Goal: Information Seeking & Learning: Learn about a topic

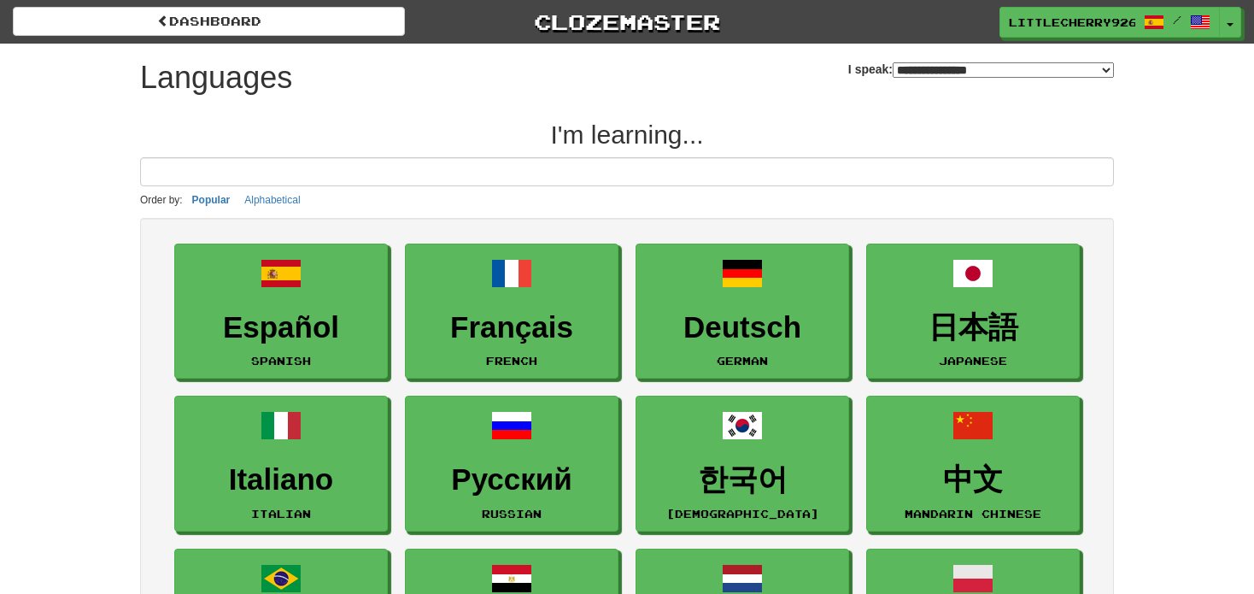
select select "*******"
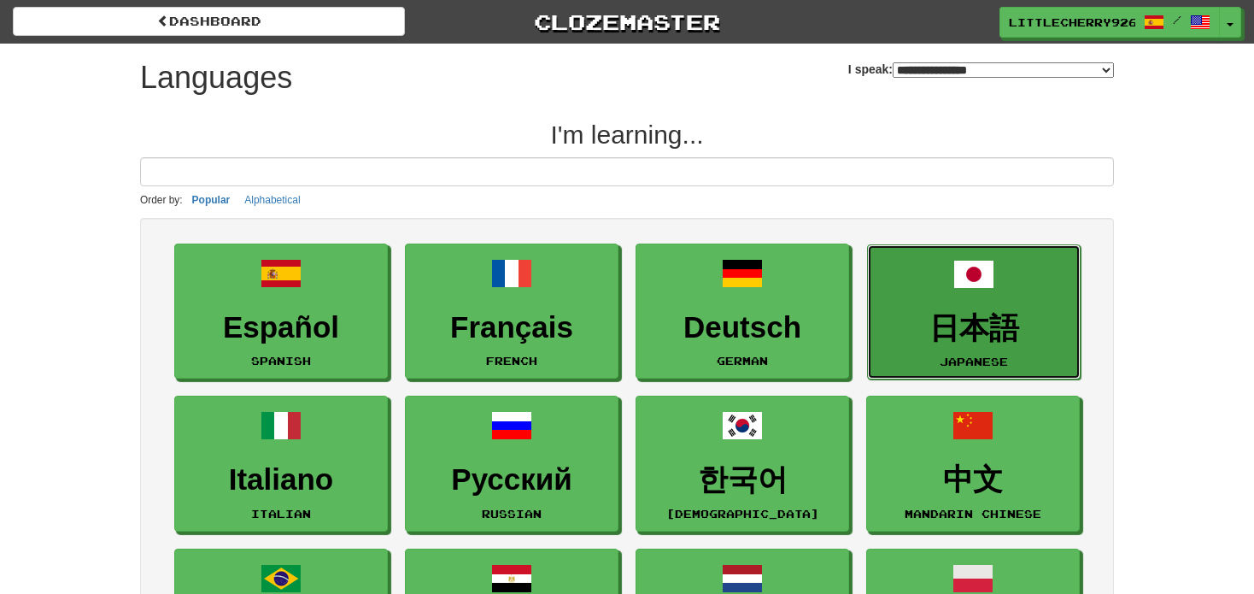
click at [1002, 297] on link "日本語 Japanese" at bounding box center [974, 312] width 214 height 136
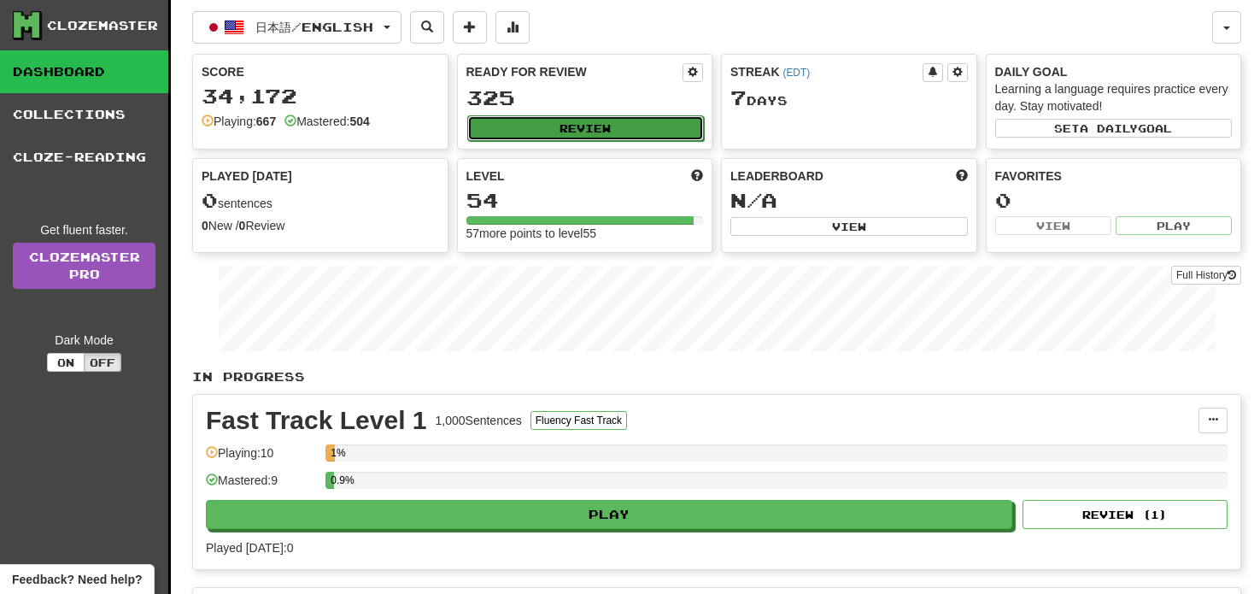
click at [643, 129] on button "Review" at bounding box center [585, 128] width 237 height 26
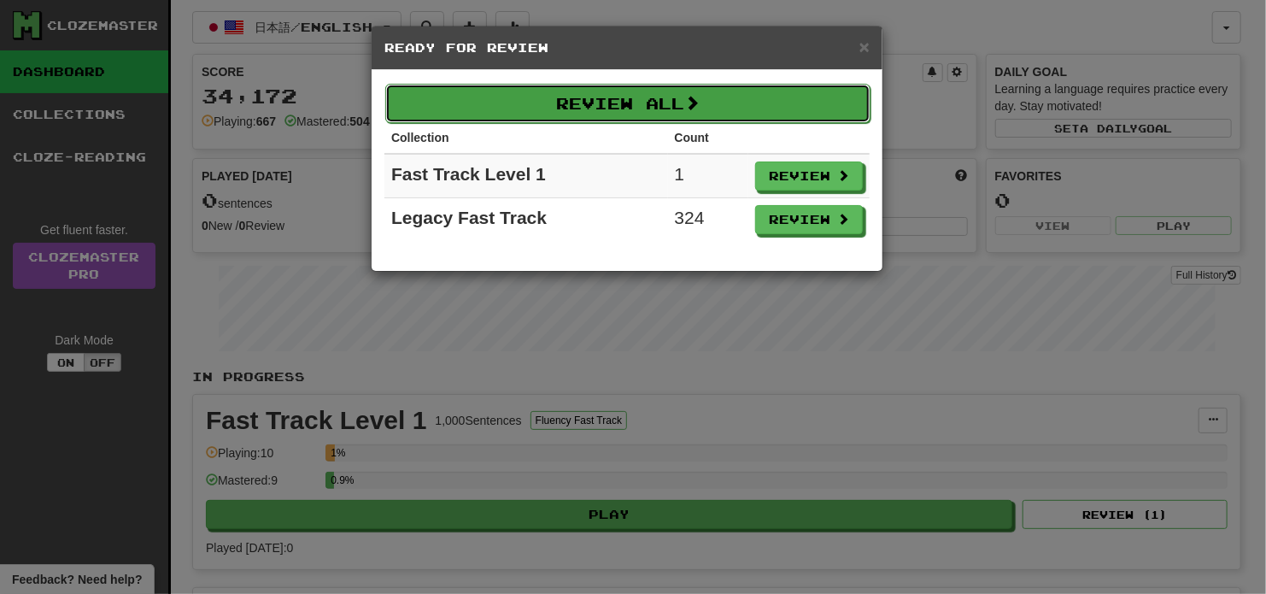
click at [587, 96] on button "Review All" at bounding box center [627, 103] width 485 height 39
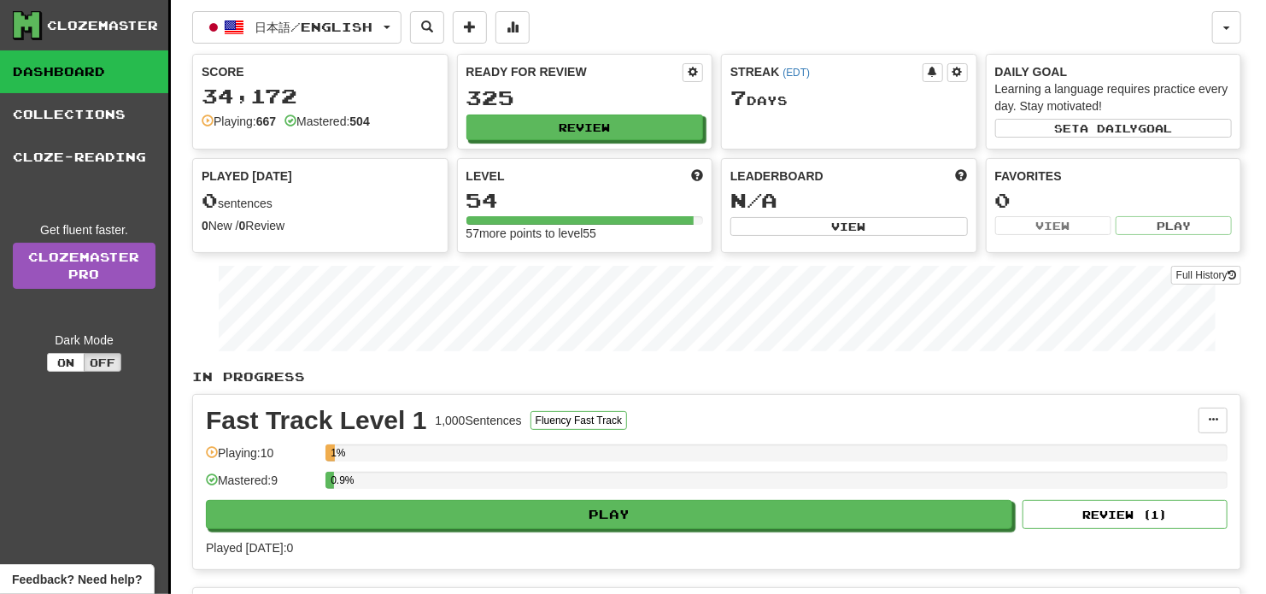
select select "**"
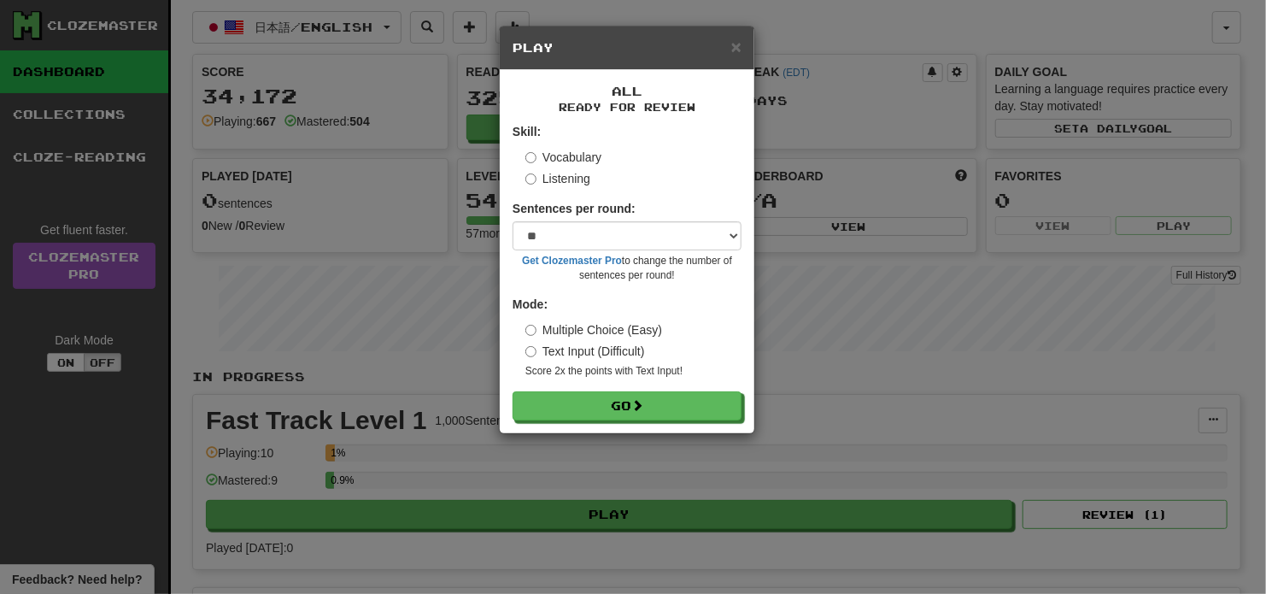
click at [585, 173] on label "Listening" at bounding box center [557, 178] width 65 height 17
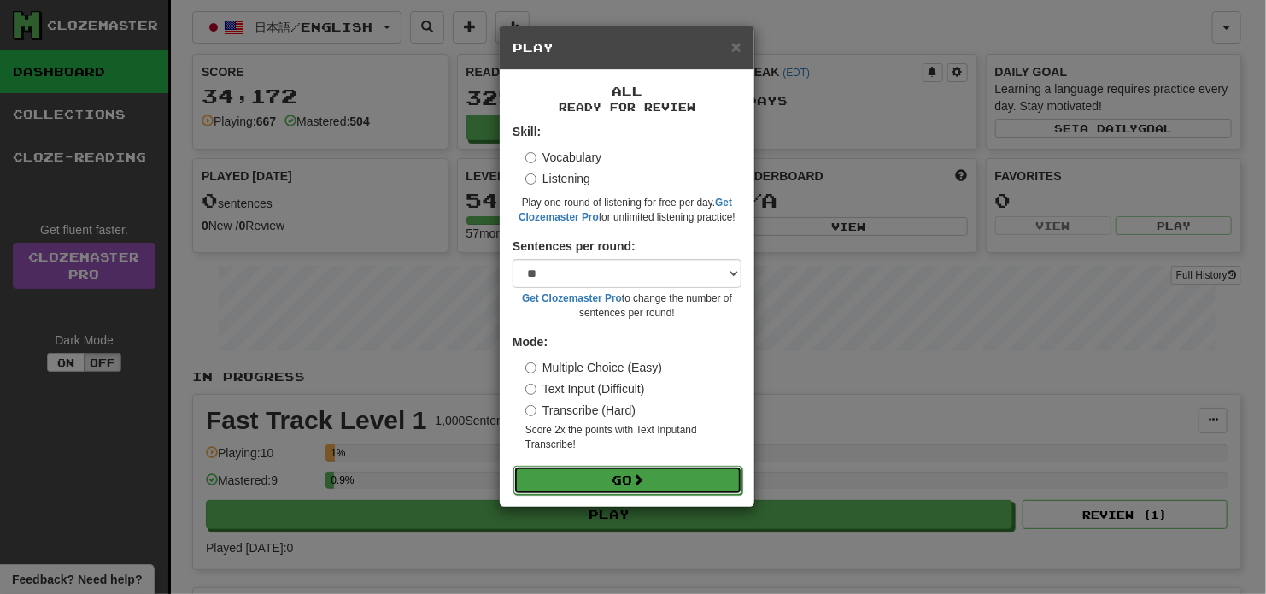
click at [619, 483] on button "Go" at bounding box center [627, 479] width 229 height 29
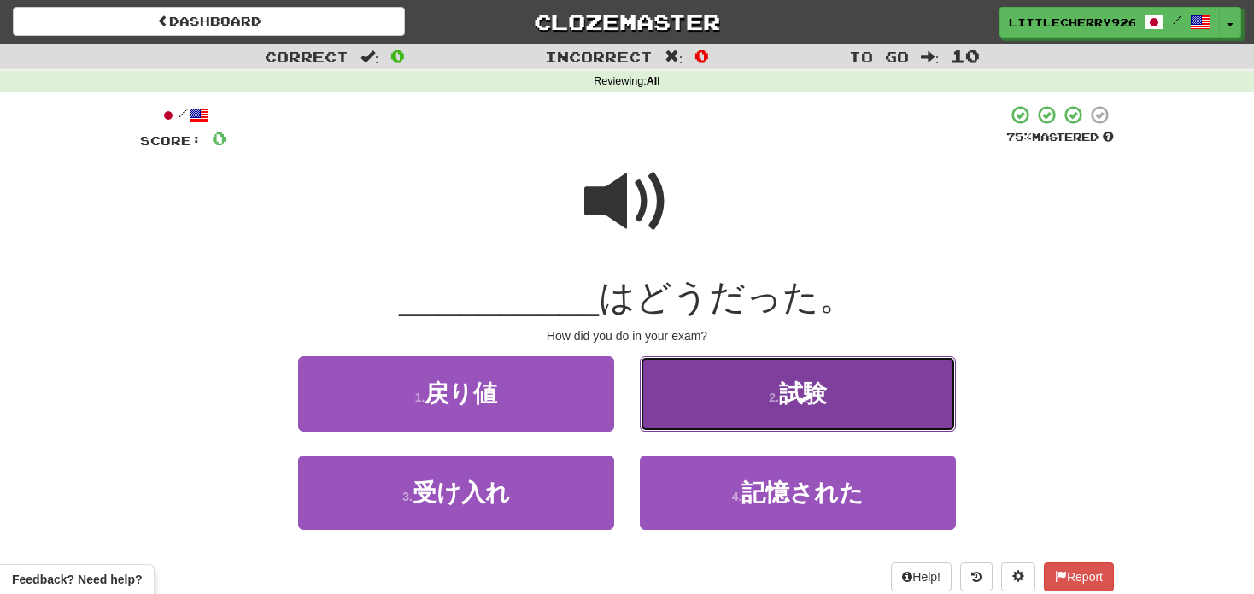
click at [822, 409] on button "2 . 試験" at bounding box center [798, 393] width 316 height 74
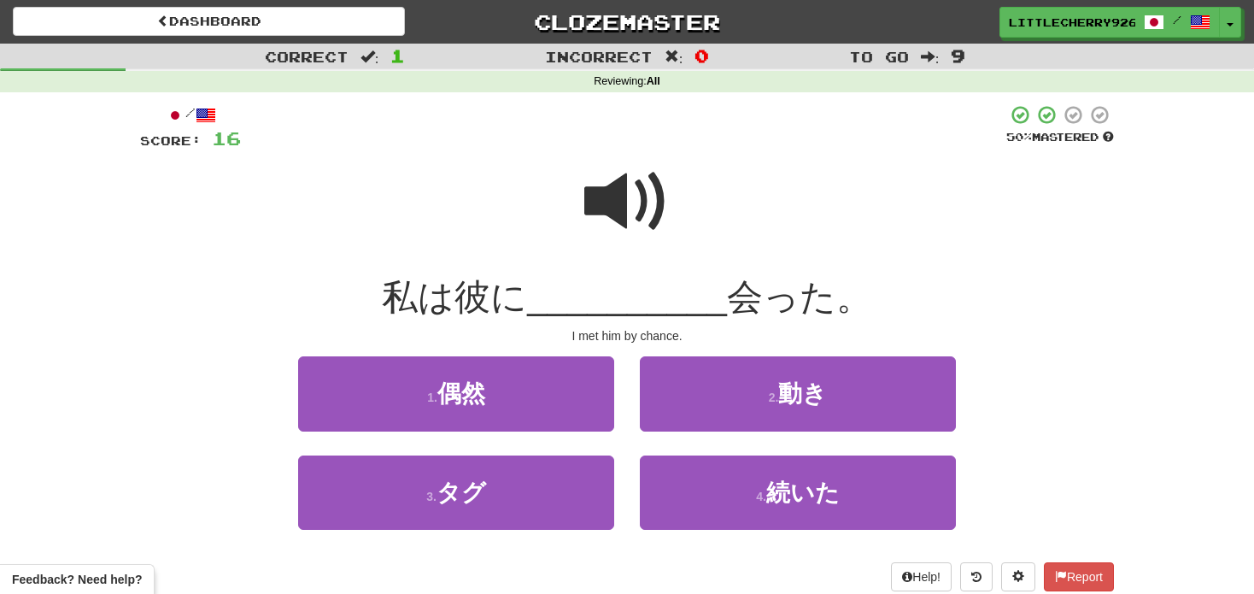
click at [614, 195] on span at bounding box center [626, 201] width 85 height 85
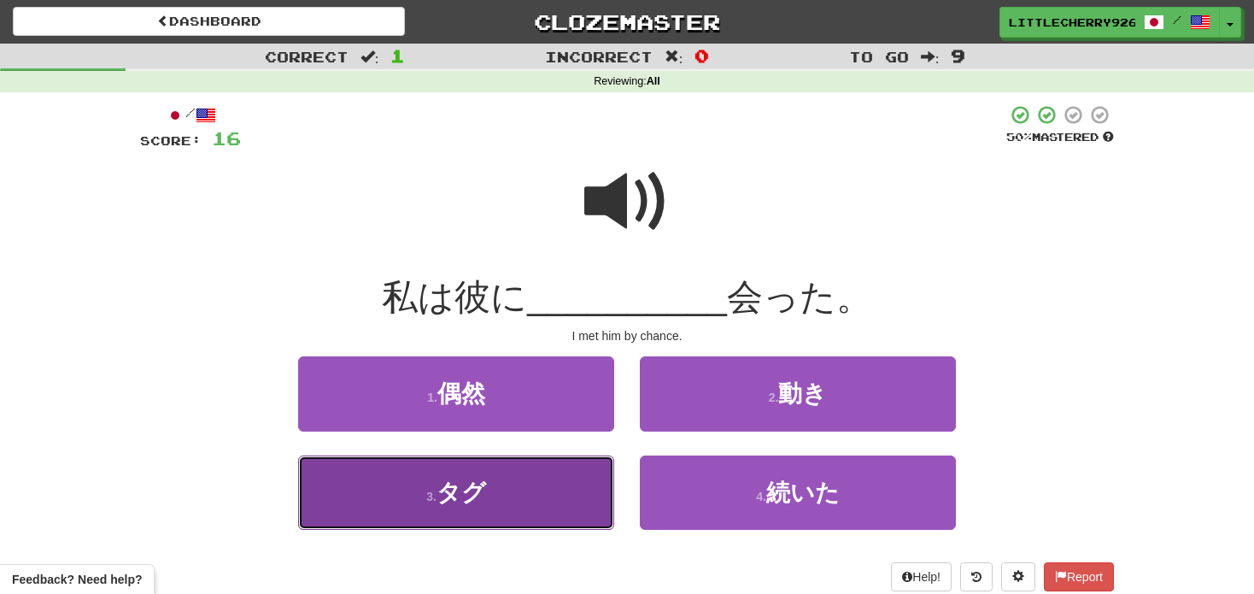
click at [549, 483] on button "3 . タグ" at bounding box center [456, 492] width 316 height 74
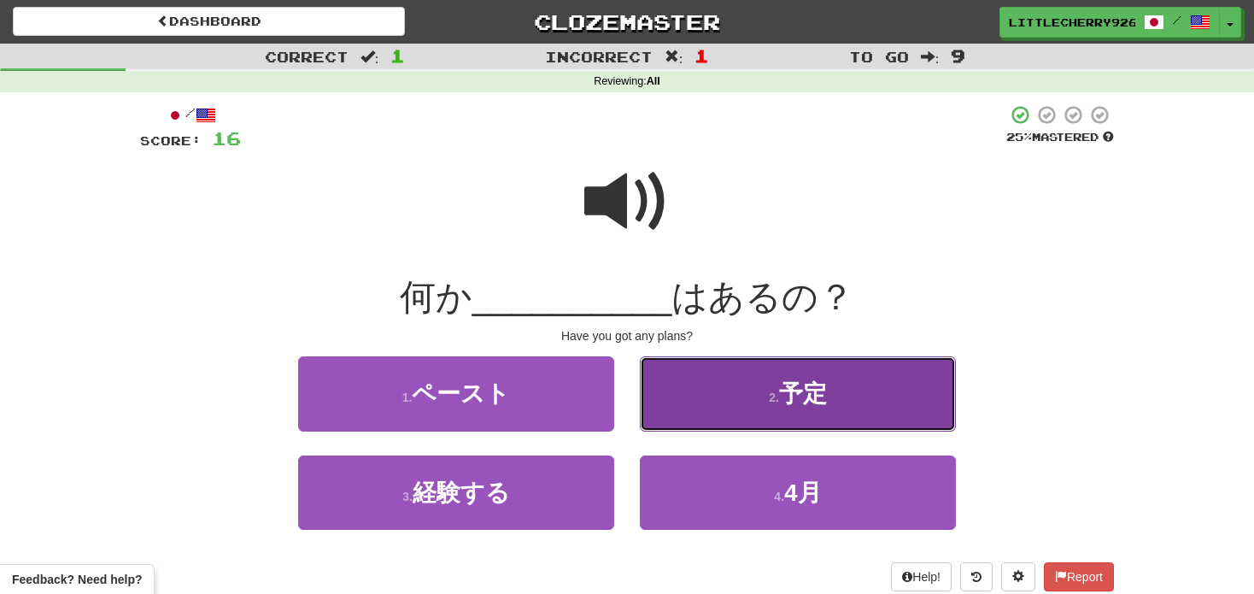
click at [717, 400] on button "2 . 予定" at bounding box center [798, 393] width 316 height 74
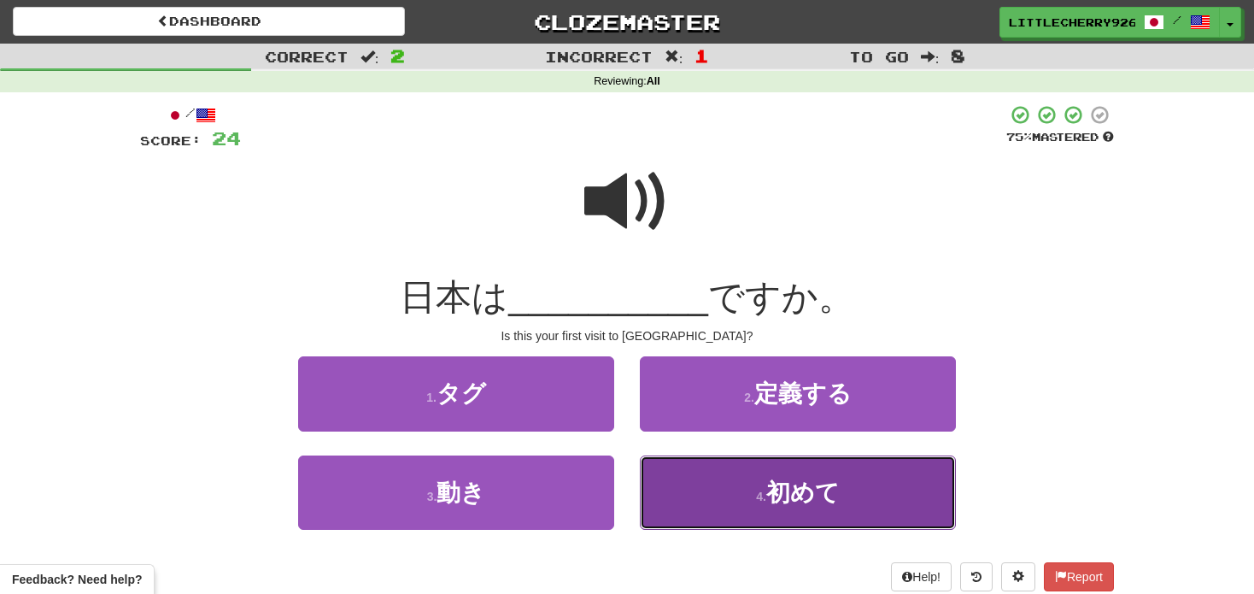
click at [711, 500] on button "4 . 初めて" at bounding box center [798, 492] width 316 height 74
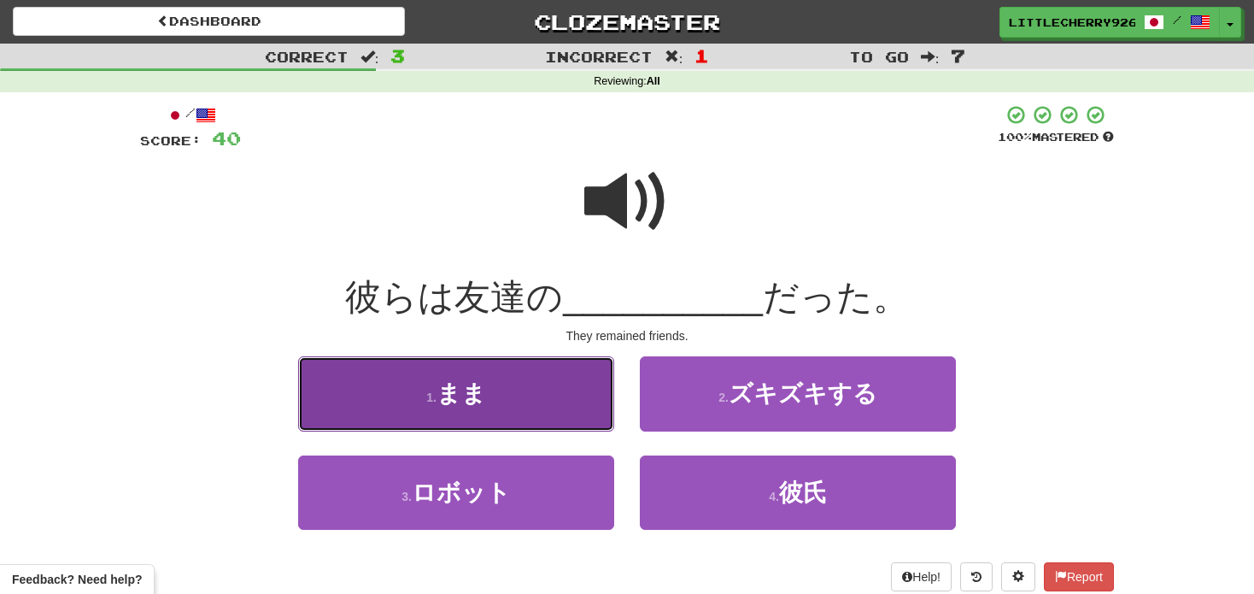
click at [541, 373] on button "1 . まま" at bounding box center [456, 393] width 316 height 74
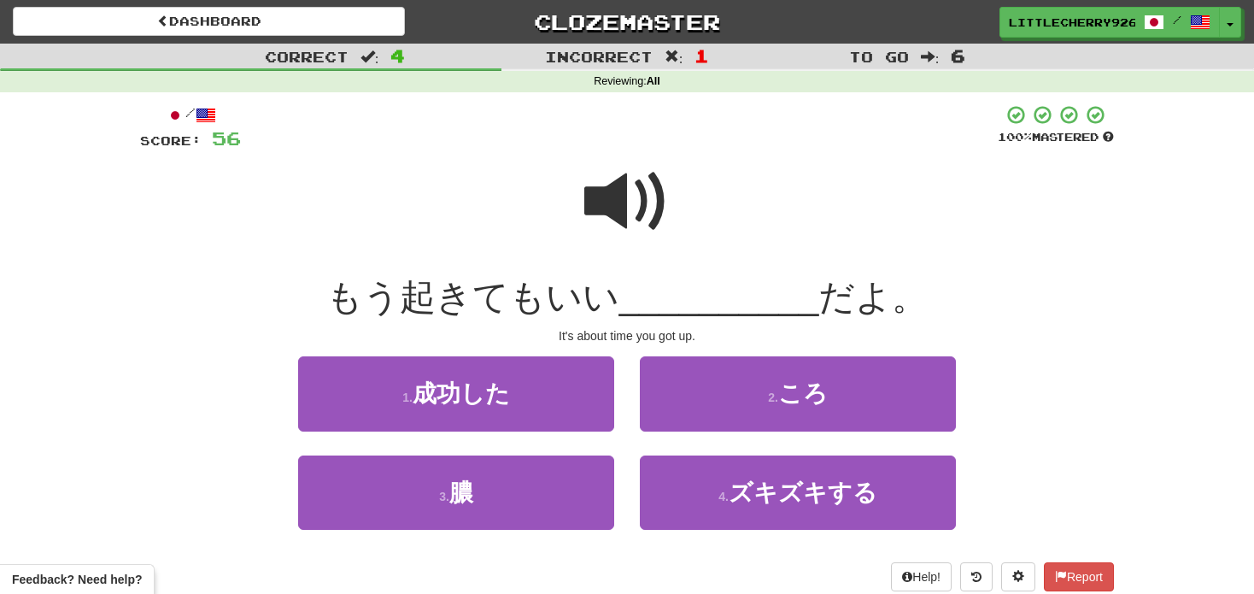
click at [624, 205] on span at bounding box center [626, 201] width 85 height 85
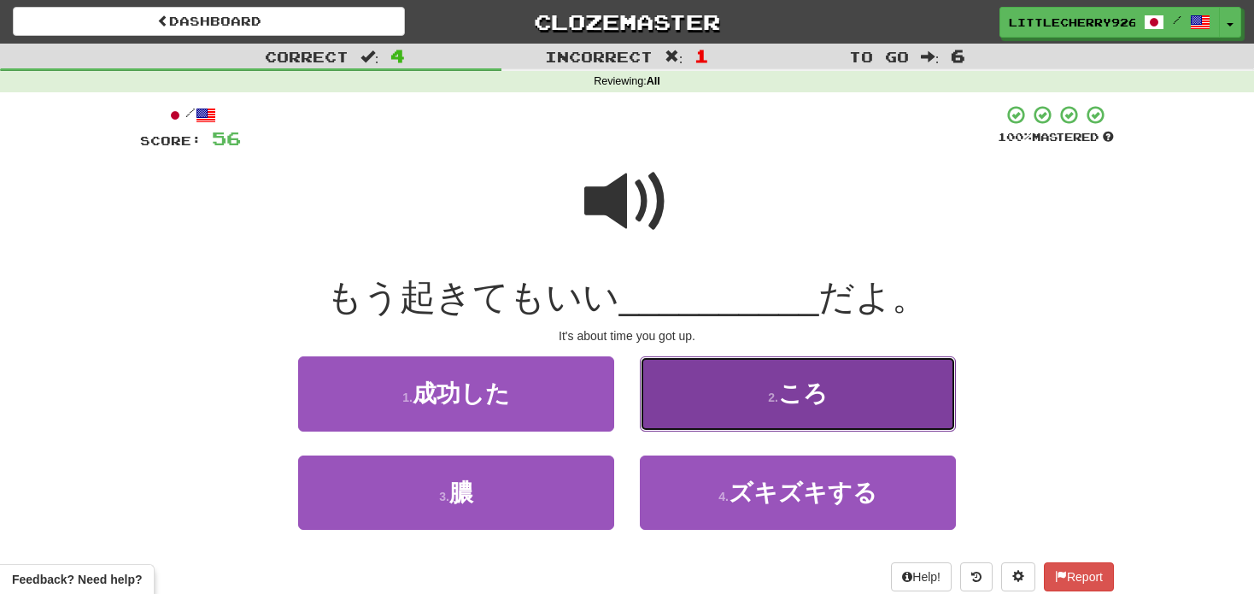
click at [835, 369] on button "2 . ころ" at bounding box center [798, 393] width 316 height 74
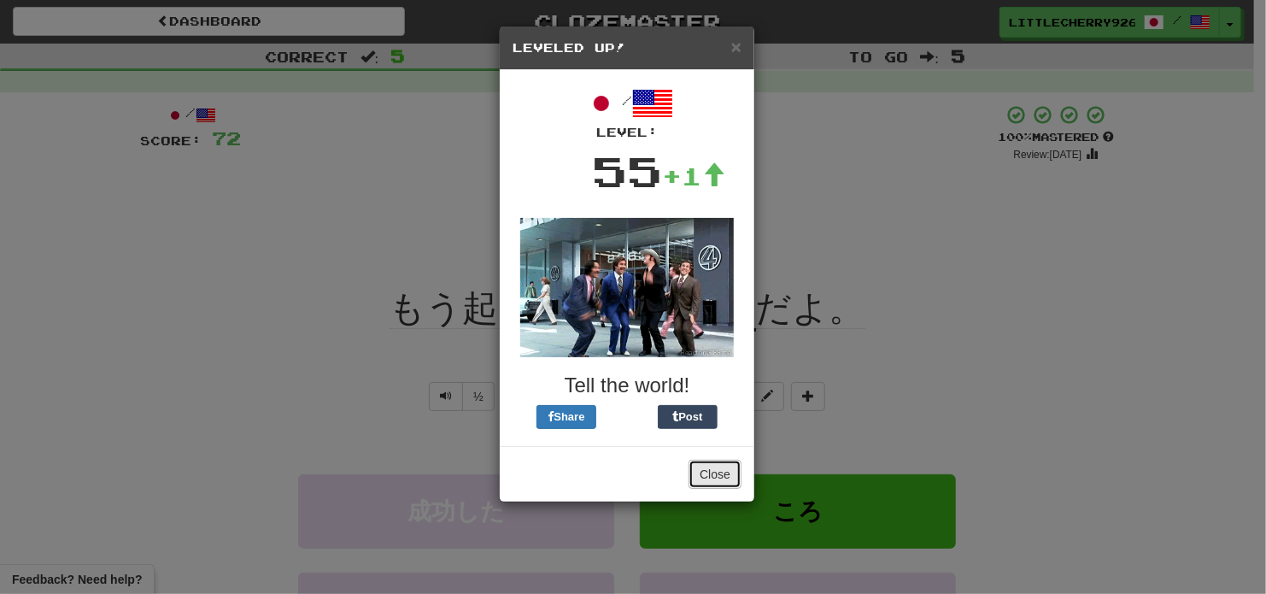
click at [720, 471] on button "Close" at bounding box center [714, 473] width 53 height 29
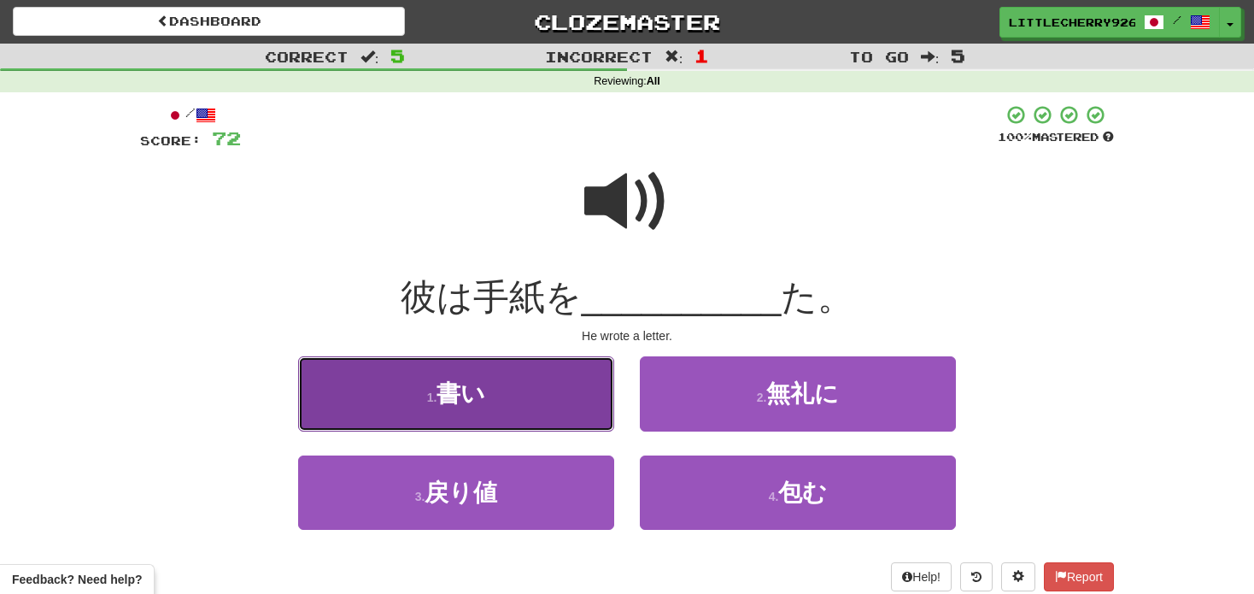
click at [547, 379] on button "1 . 書い" at bounding box center [456, 393] width 316 height 74
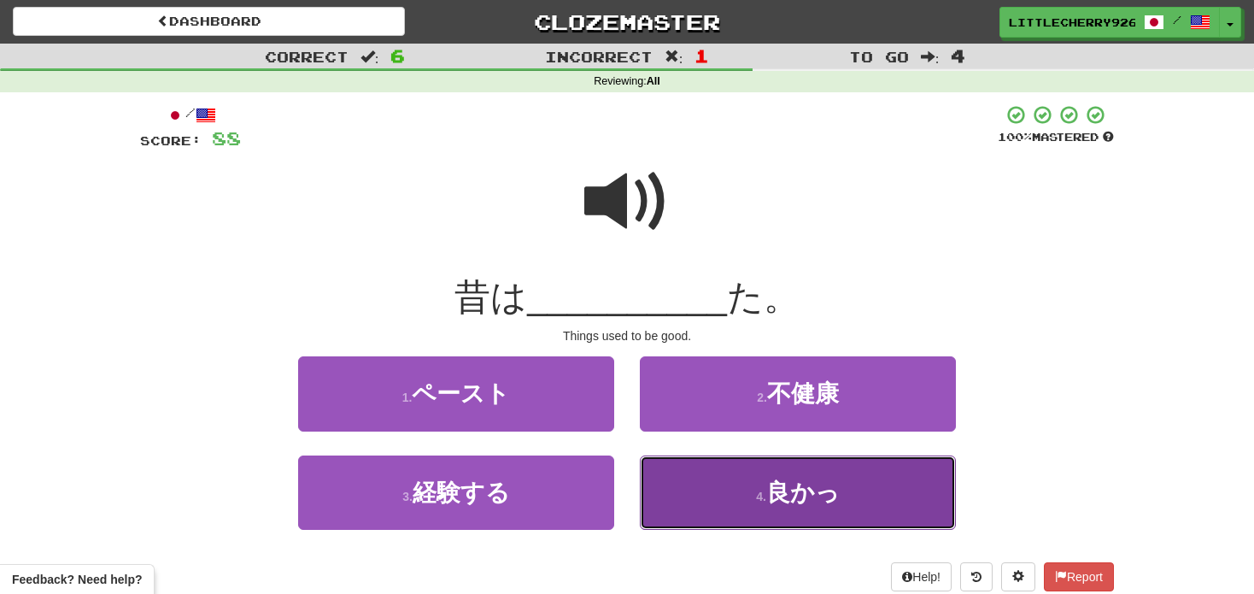
click at [751, 489] on button "4 . 良かっ" at bounding box center [798, 492] width 316 height 74
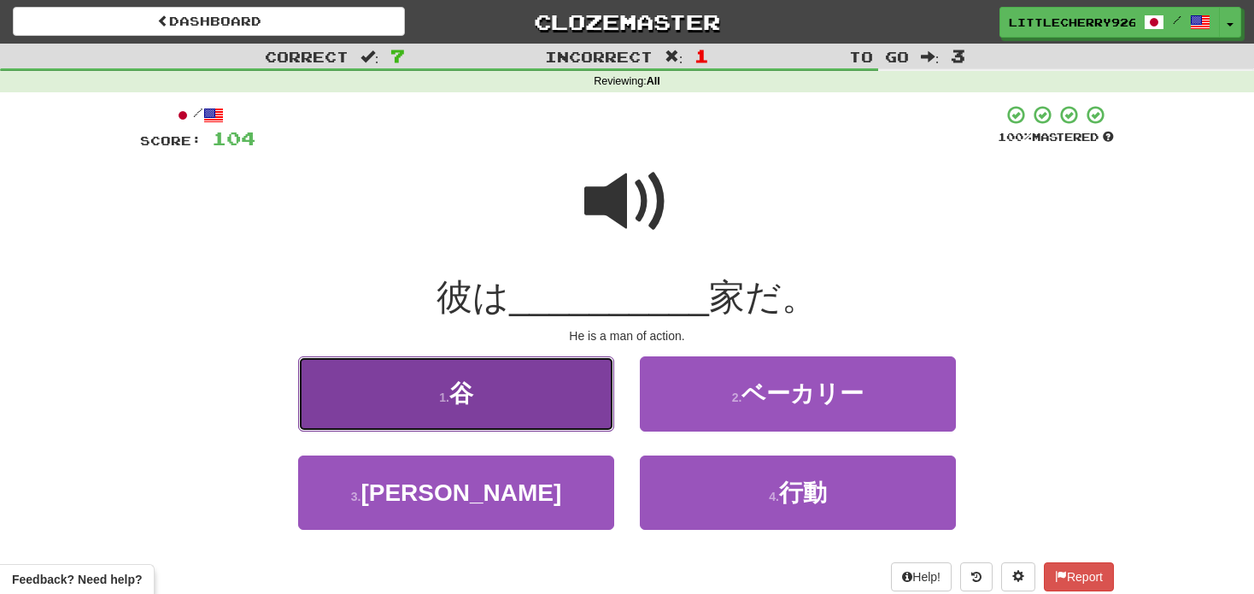
click at [539, 366] on button "1 . 谷" at bounding box center [456, 393] width 316 height 74
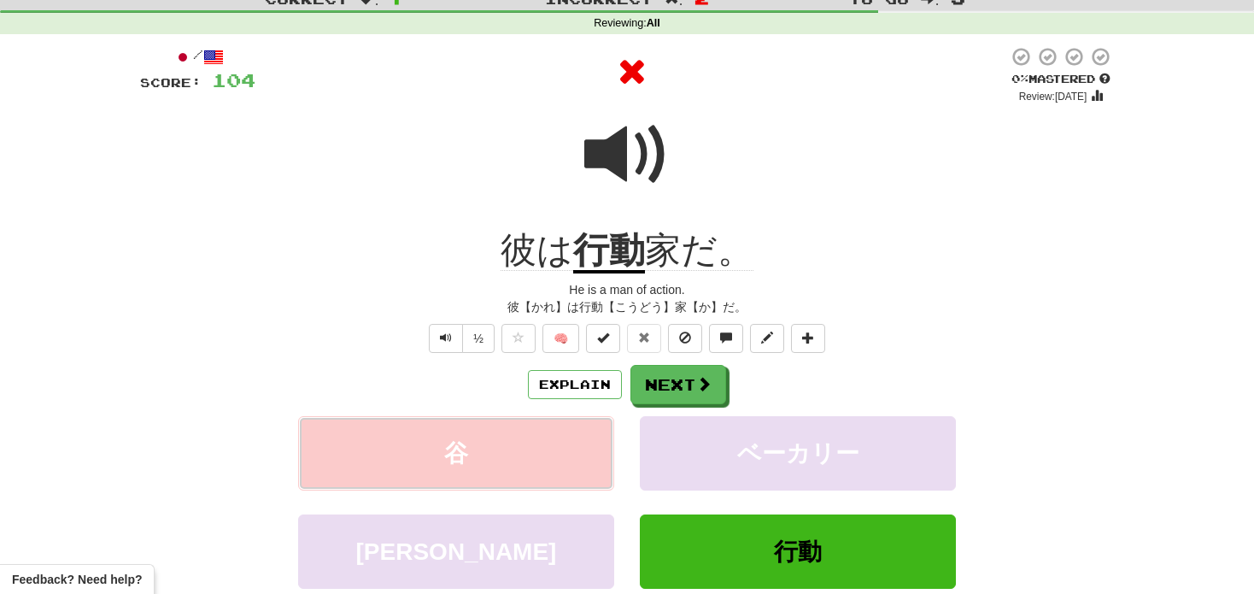
scroll to position [63, 0]
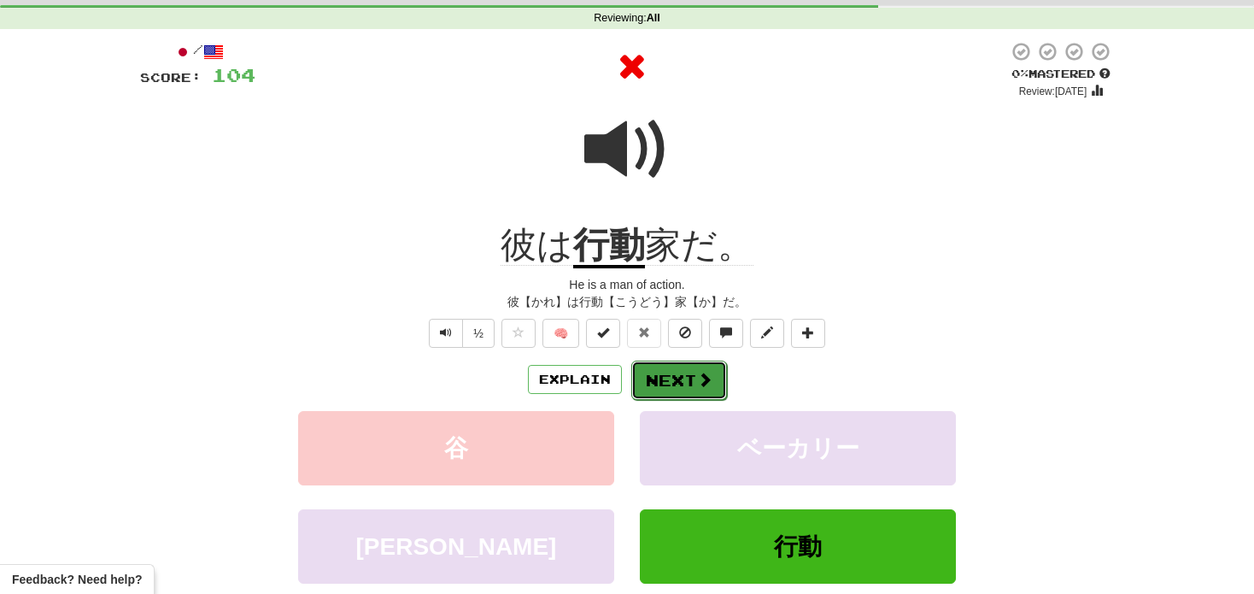
click at [674, 376] on button "Next" at bounding box center [679, 379] width 96 height 39
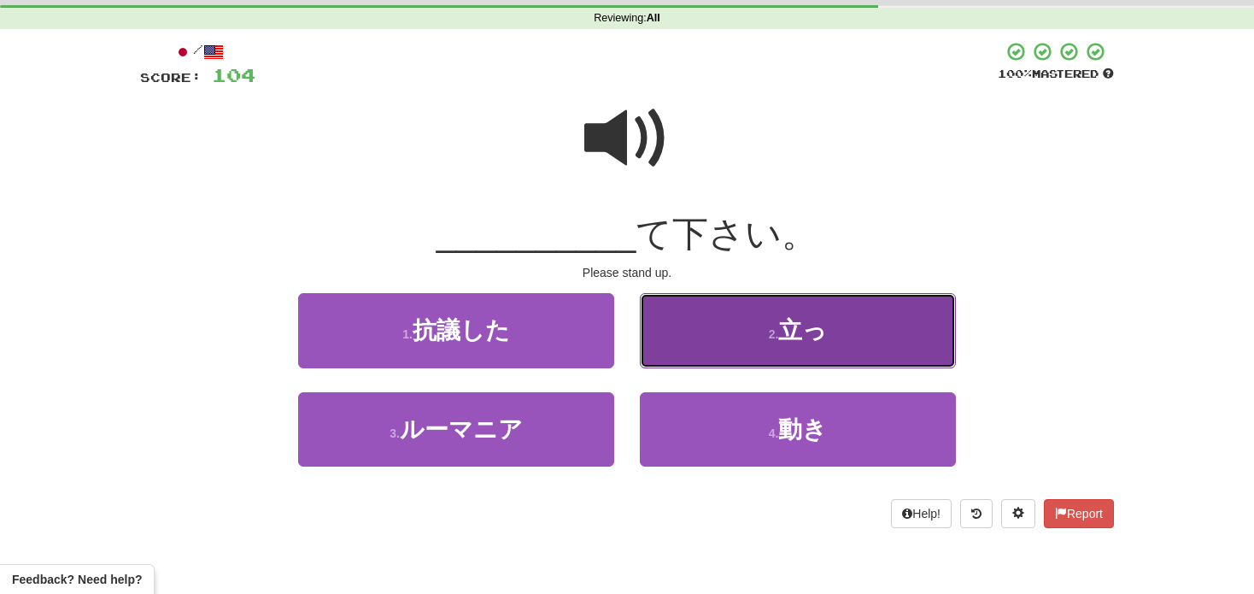
click at [734, 328] on button "2 . 立っ" at bounding box center [798, 330] width 316 height 74
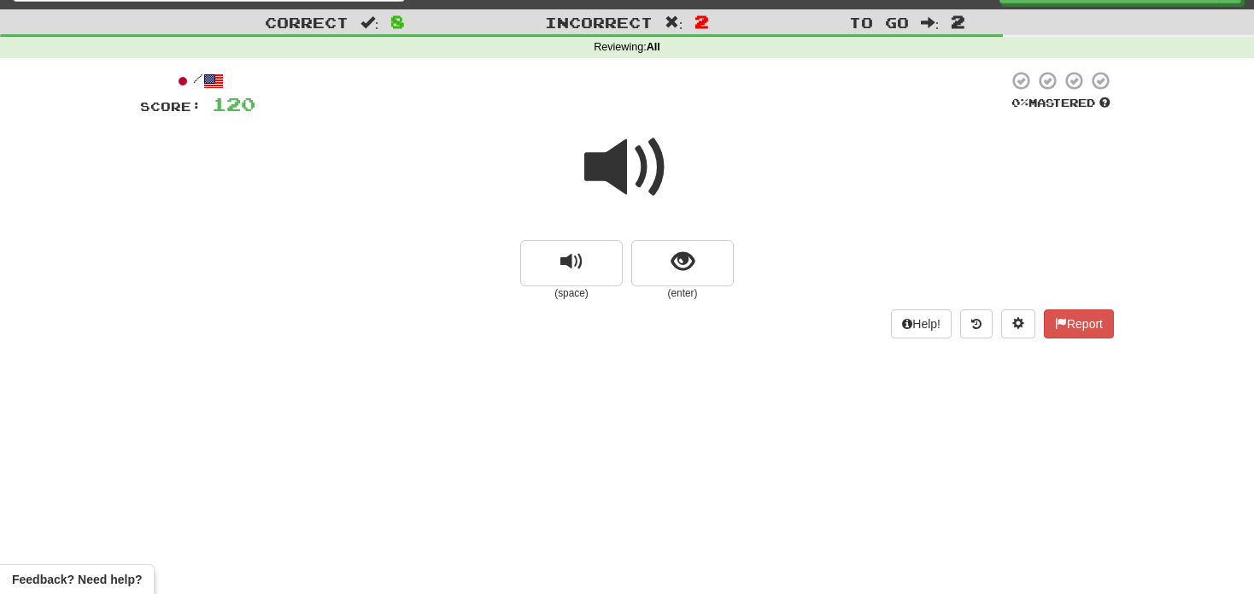
scroll to position [32, 0]
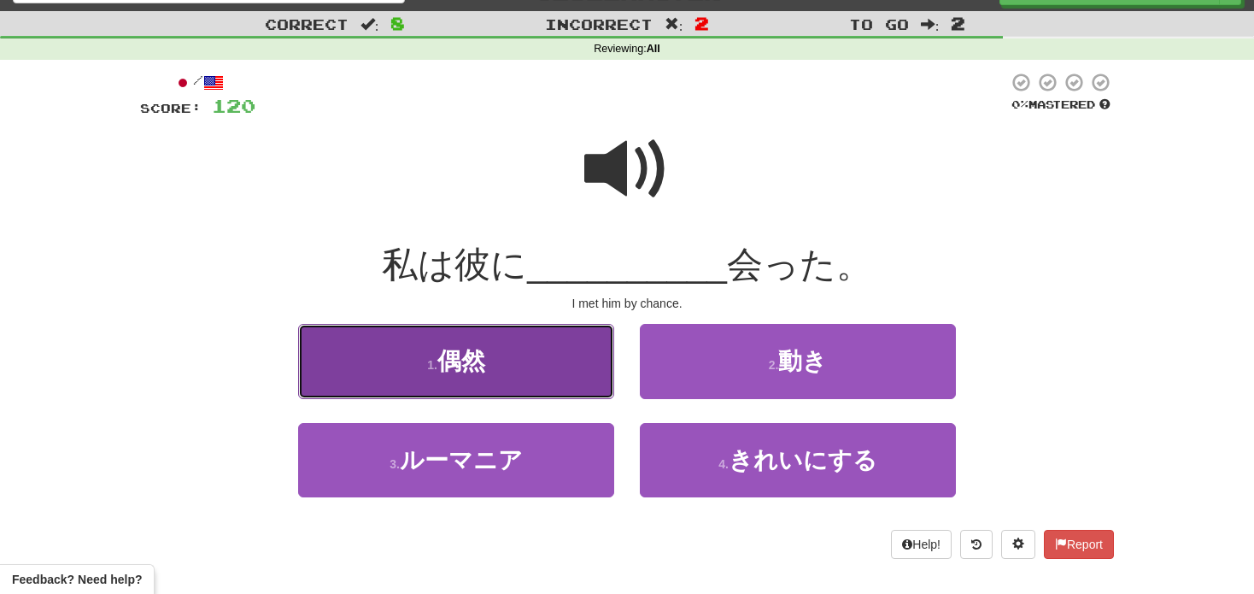
click at [583, 390] on button "1 . 偶然" at bounding box center [456, 361] width 316 height 74
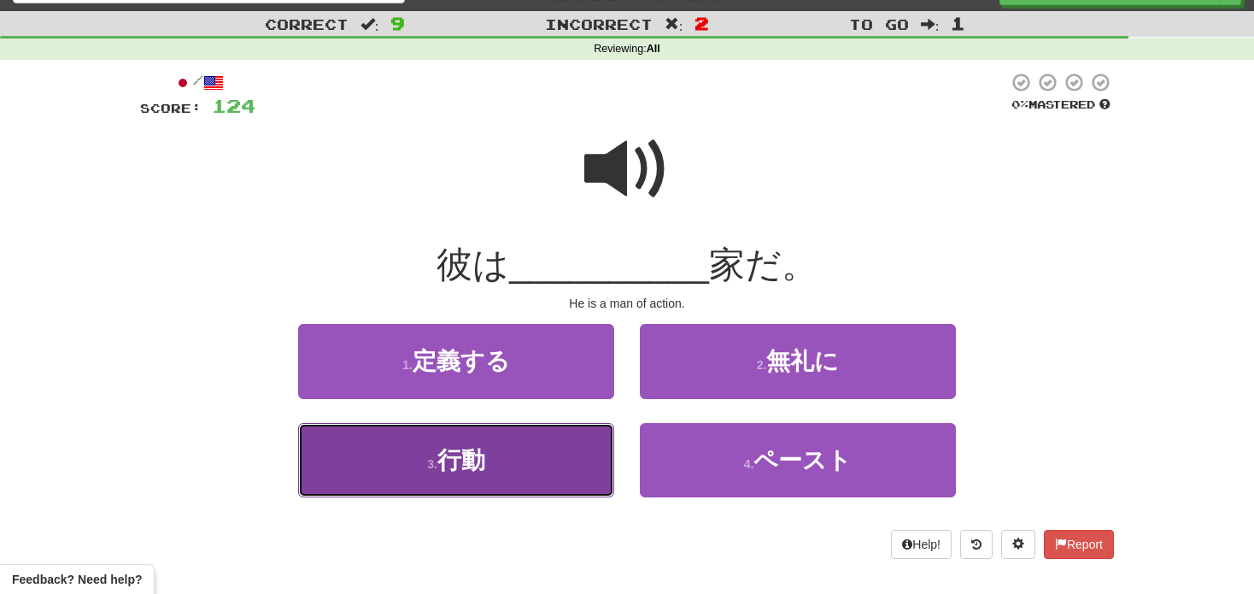
click at [553, 463] on button "3 . 行動" at bounding box center [456, 460] width 316 height 74
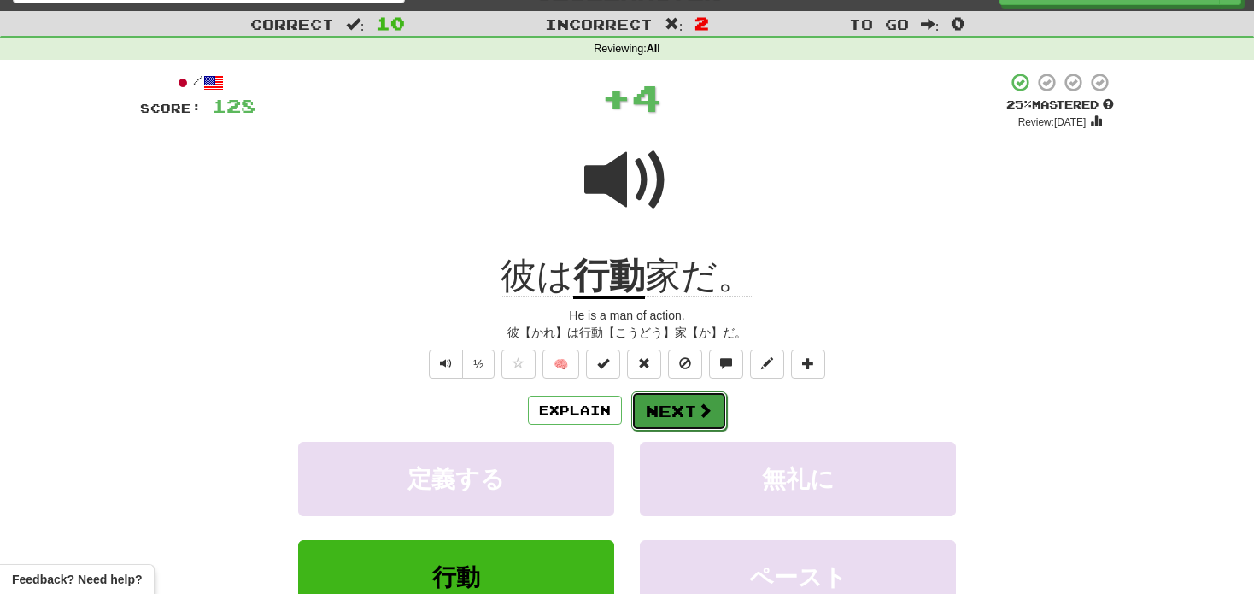
click at [709, 402] on span at bounding box center [704, 409] width 15 height 15
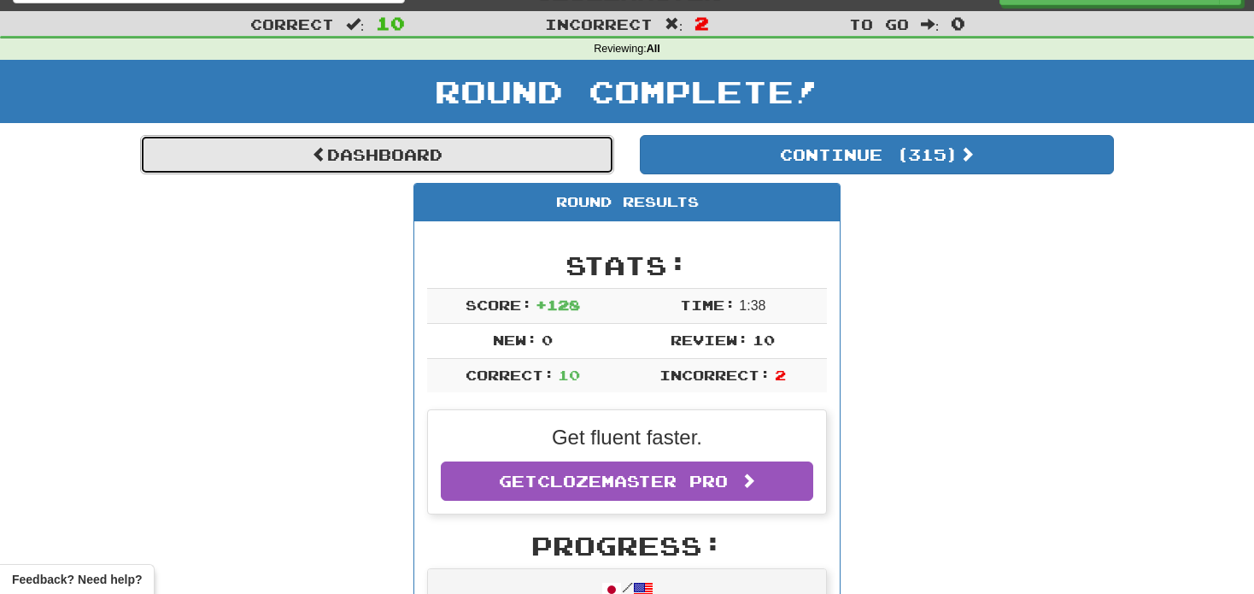
click at [558, 150] on link "Dashboard" at bounding box center [377, 154] width 474 height 39
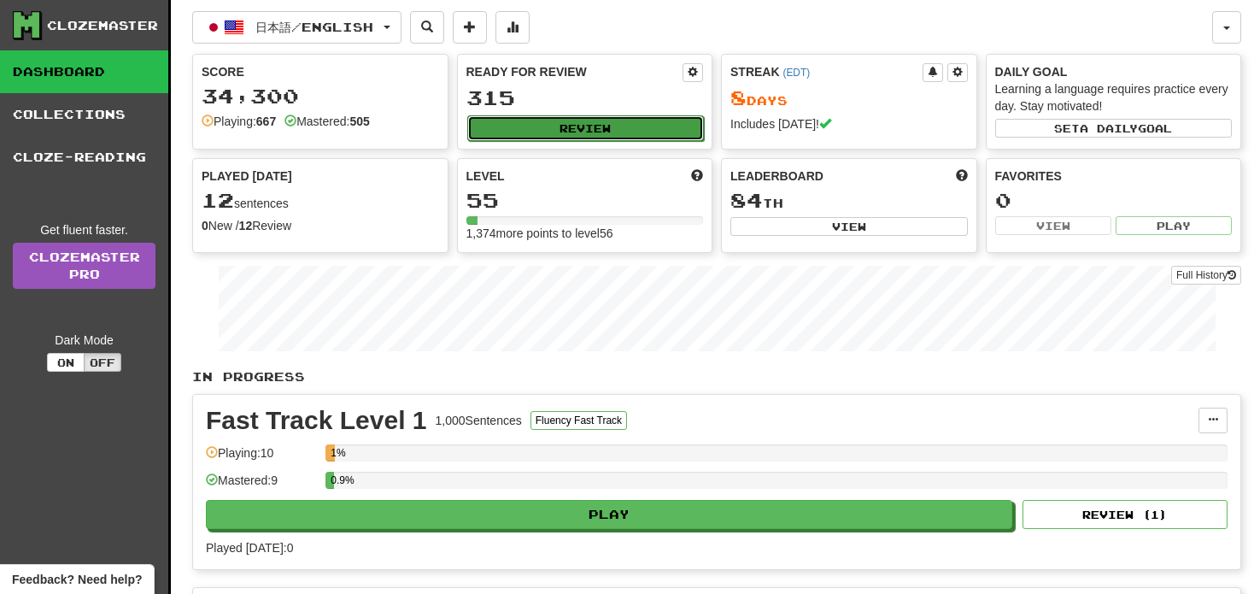
click at [601, 115] on button "Review" at bounding box center [585, 128] width 237 height 26
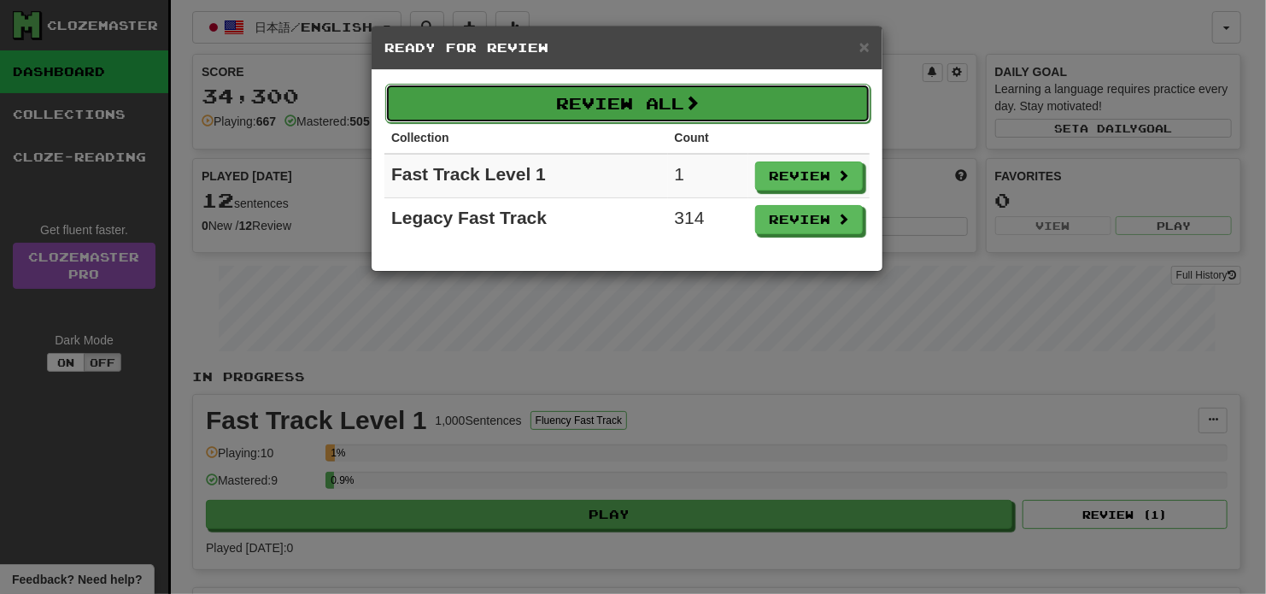
click at [699, 103] on span at bounding box center [691, 102] width 15 height 15
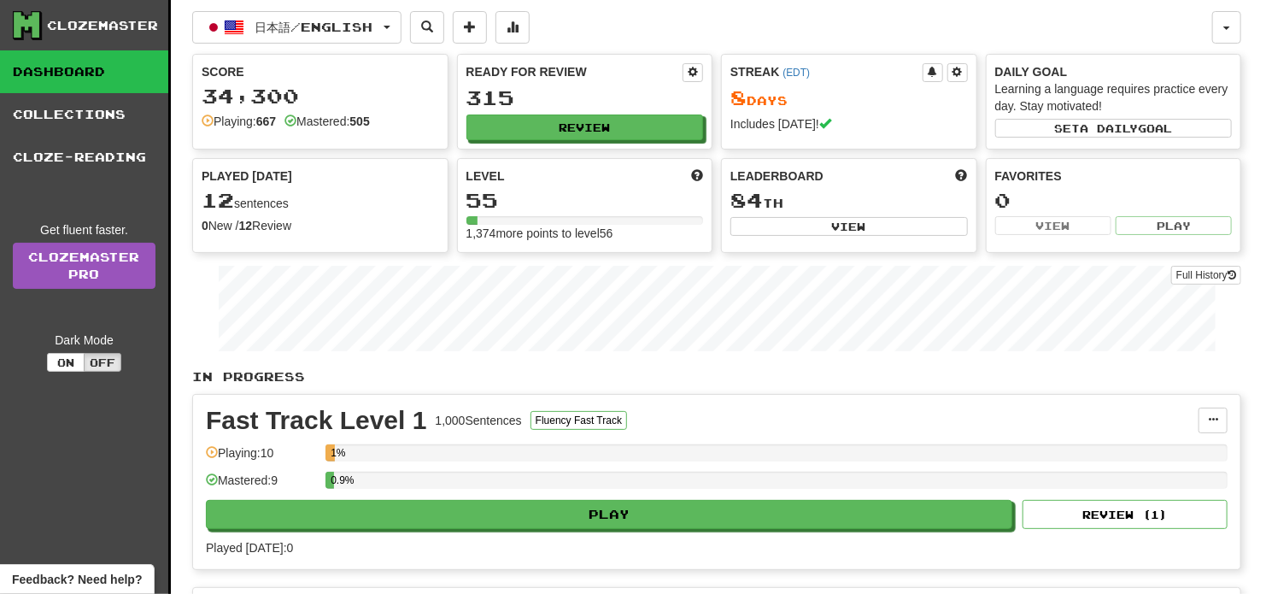
select select "**"
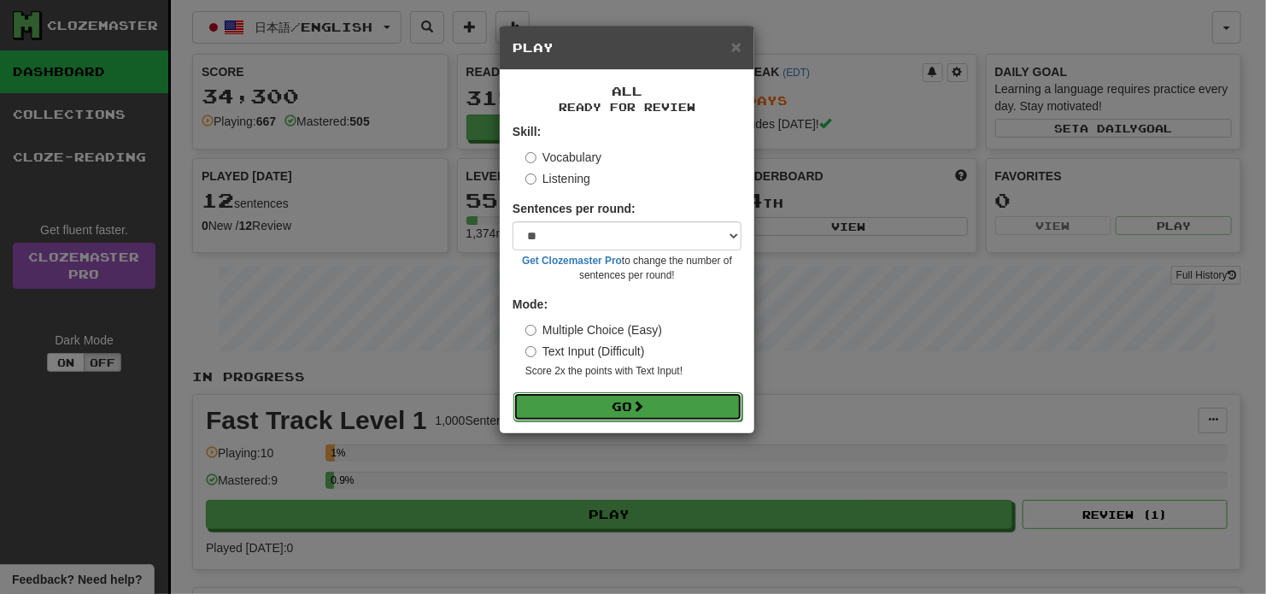
click at [625, 413] on button "Go" at bounding box center [627, 406] width 229 height 29
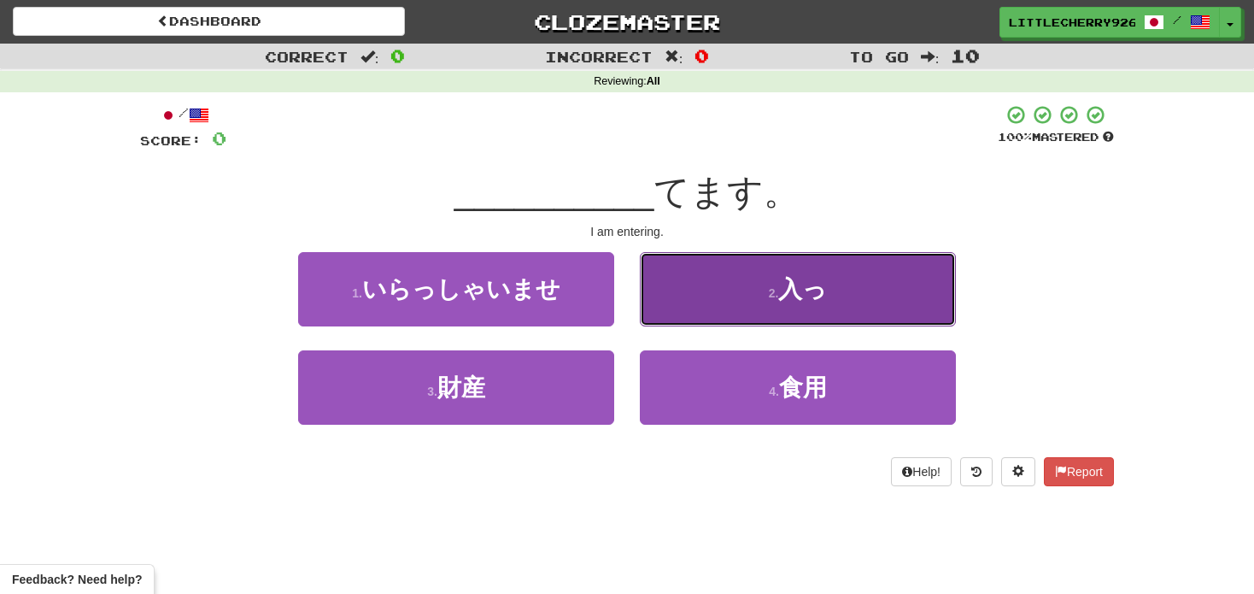
click at [794, 310] on button "2 . 入っ" at bounding box center [798, 289] width 316 height 74
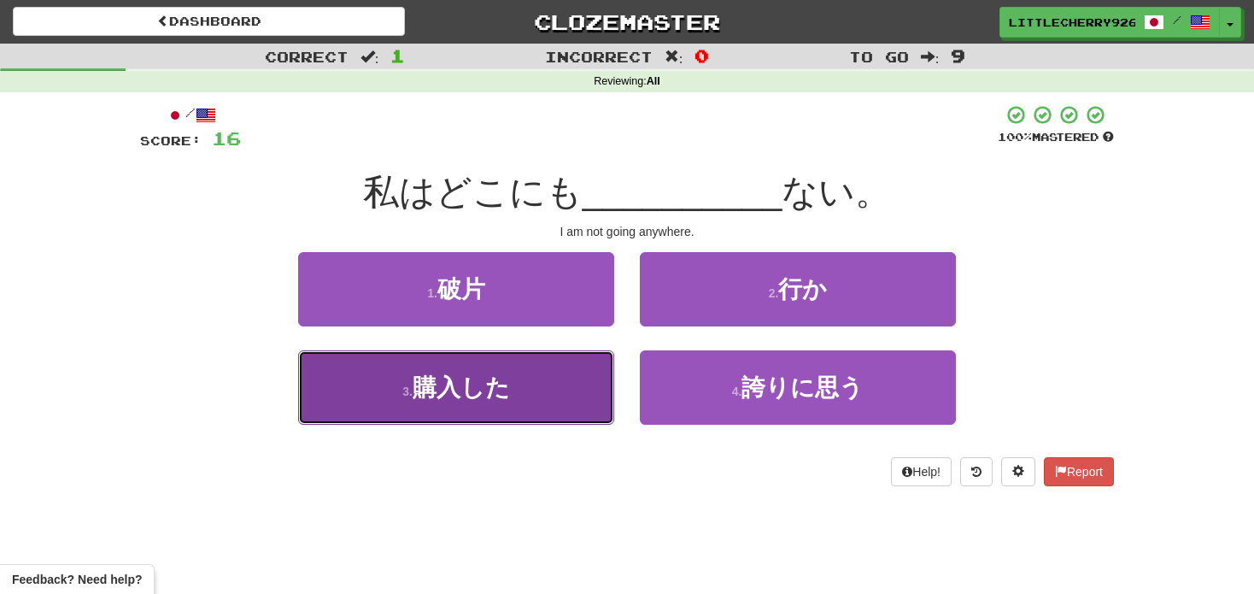
click at [543, 407] on button "3 . 購入した" at bounding box center [456, 387] width 316 height 74
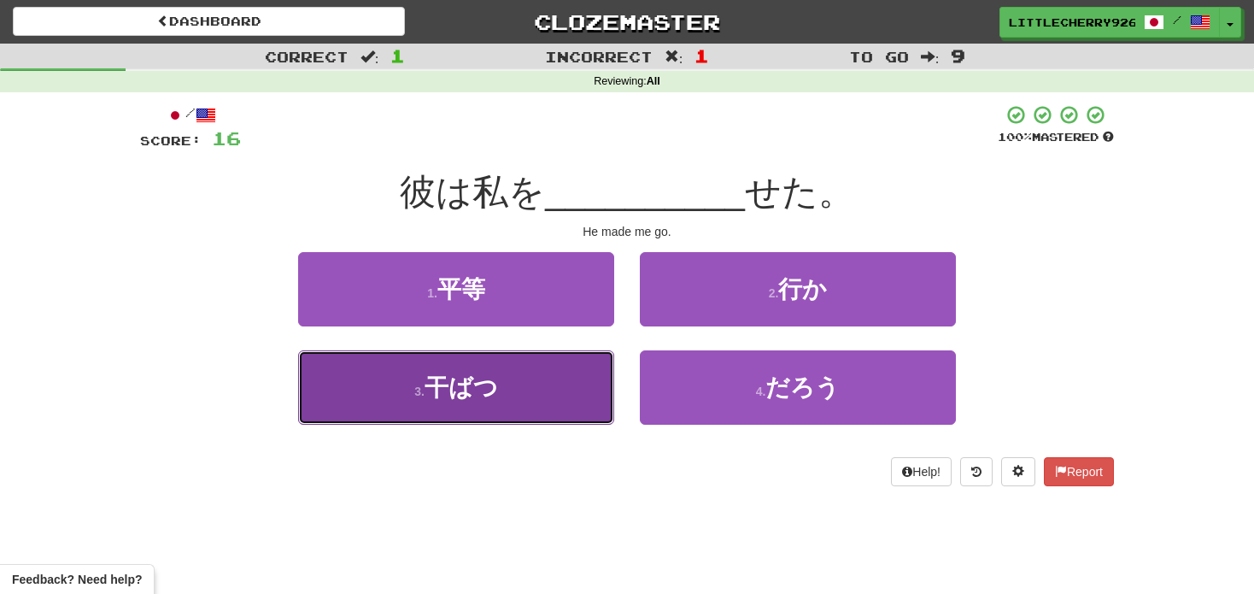
click at [570, 393] on button "3 . 干ばつ" at bounding box center [456, 387] width 316 height 74
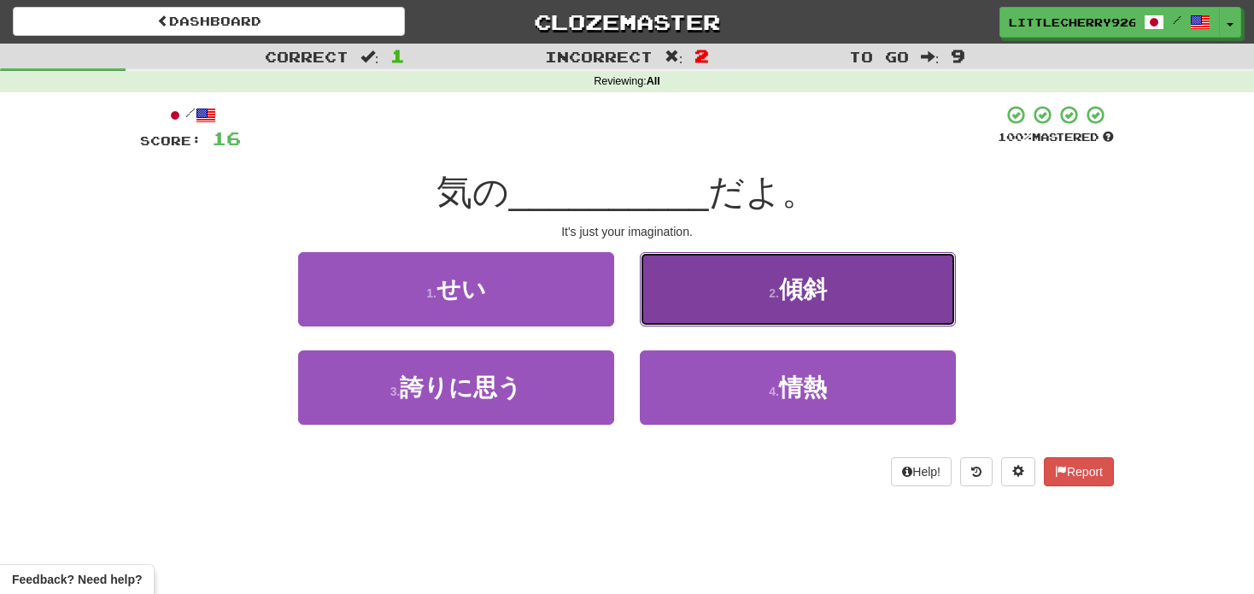
click at [737, 263] on button "2 . 傾斜" at bounding box center [798, 289] width 316 height 74
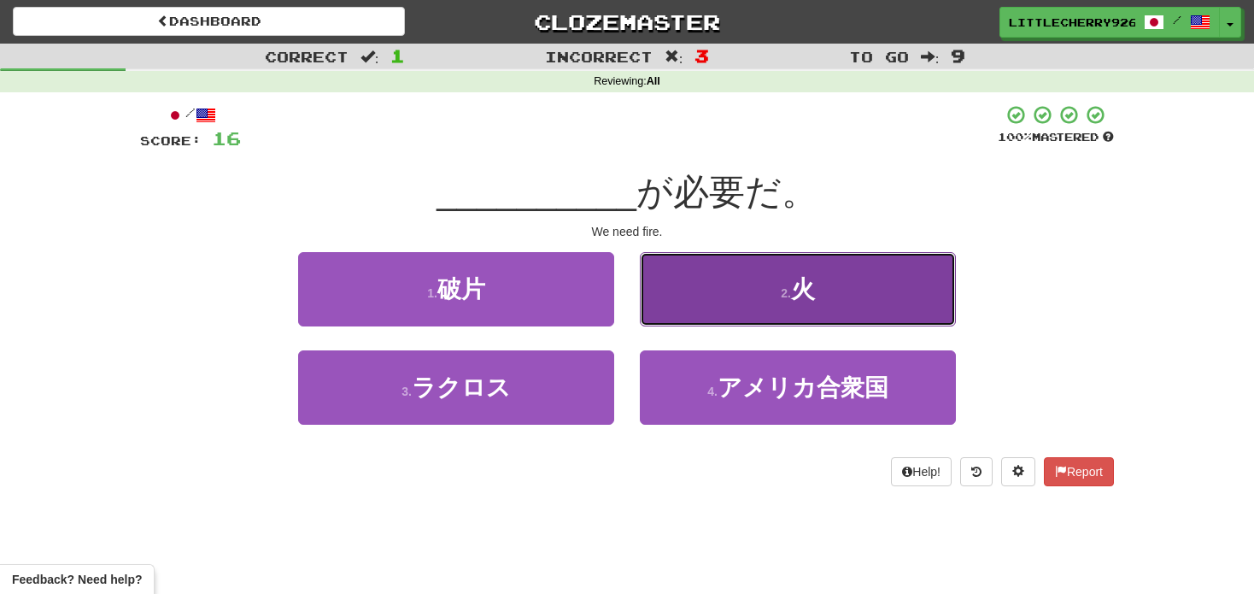
click at [703, 290] on button "2 . 火" at bounding box center [798, 289] width 316 height 74
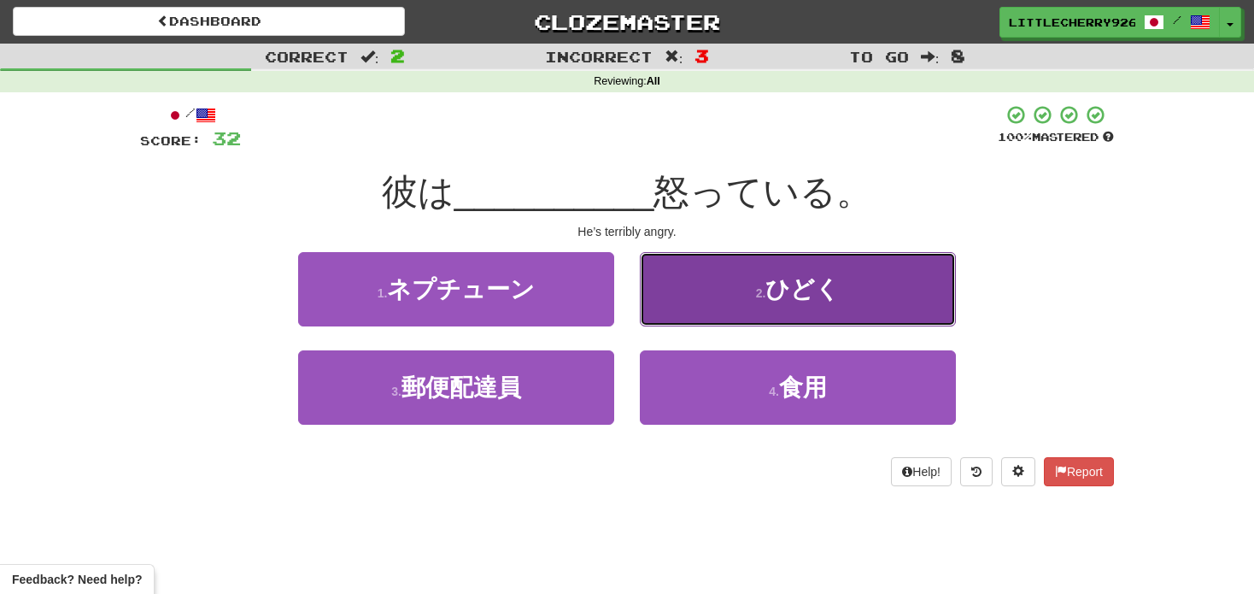
click at [746, 293] on button "2 . ひどく" at bounding box center [798, 289] width 316 height 74
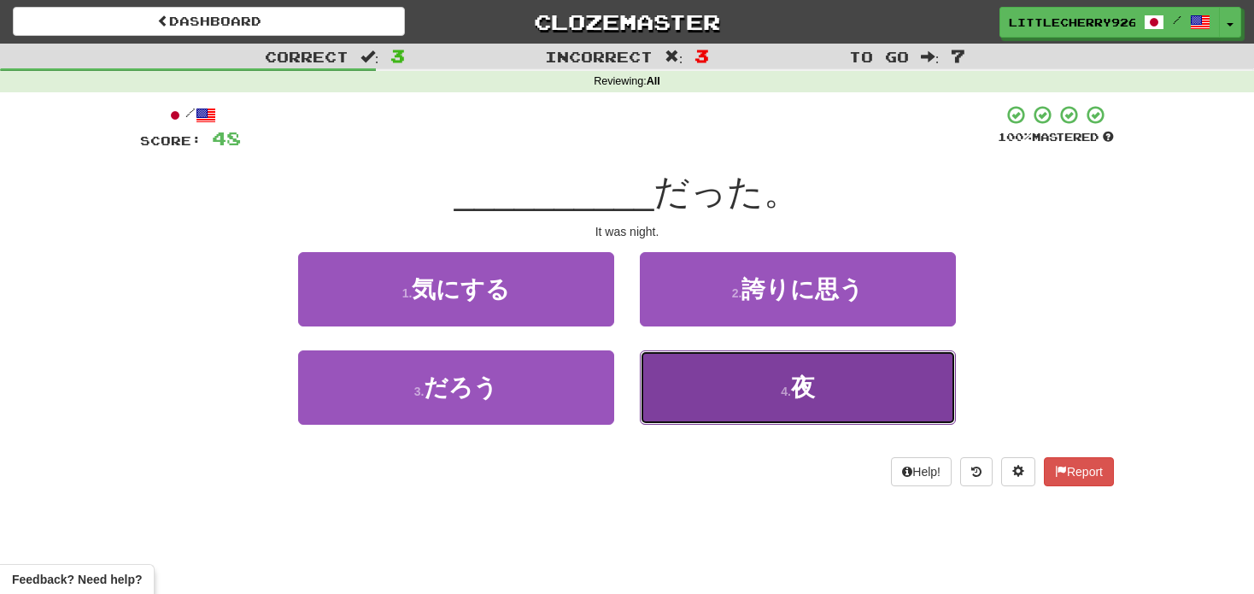
click at [778, 370] on button "4 . 夜" at bounding box center [798, 387] width 316 height 74
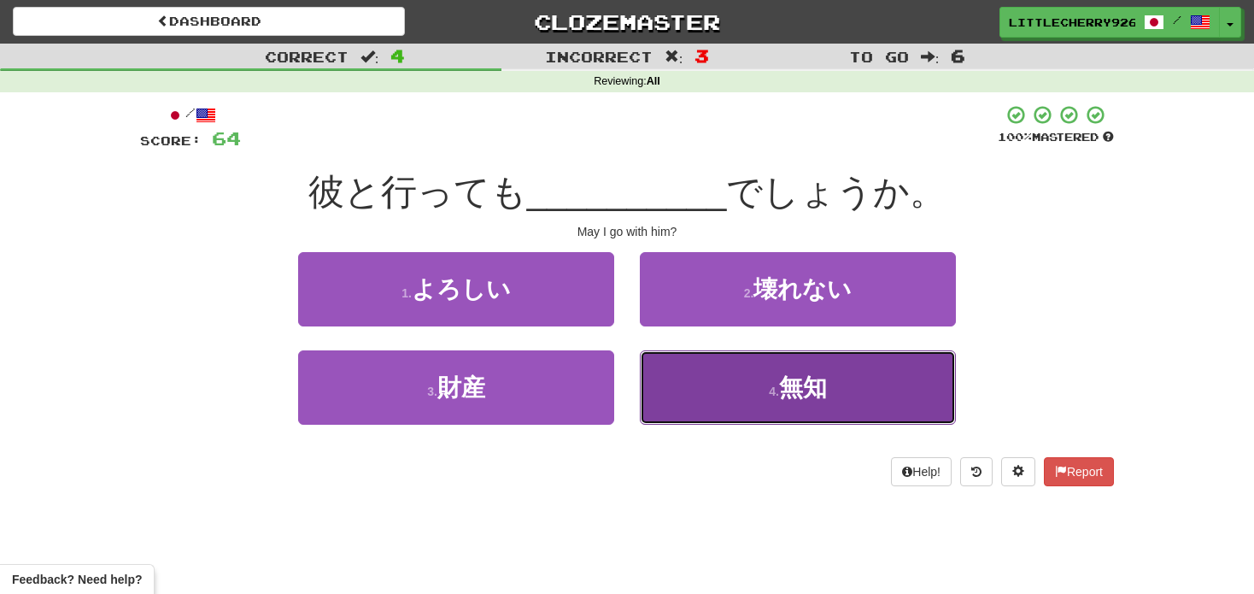
click at [746, 402] on button "4 . 無知" at bounding box center [798, 387] width 316 height 74
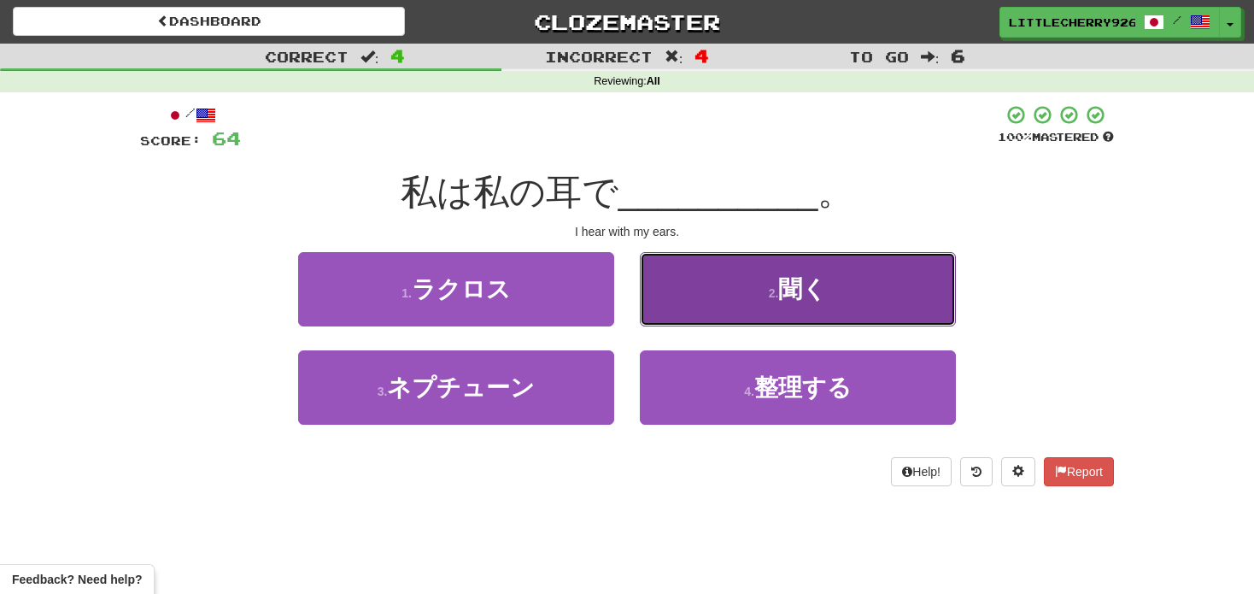
click at [749, 307] on button "2 . 聞く" at bounding box center [798, 289] width 316 height 74
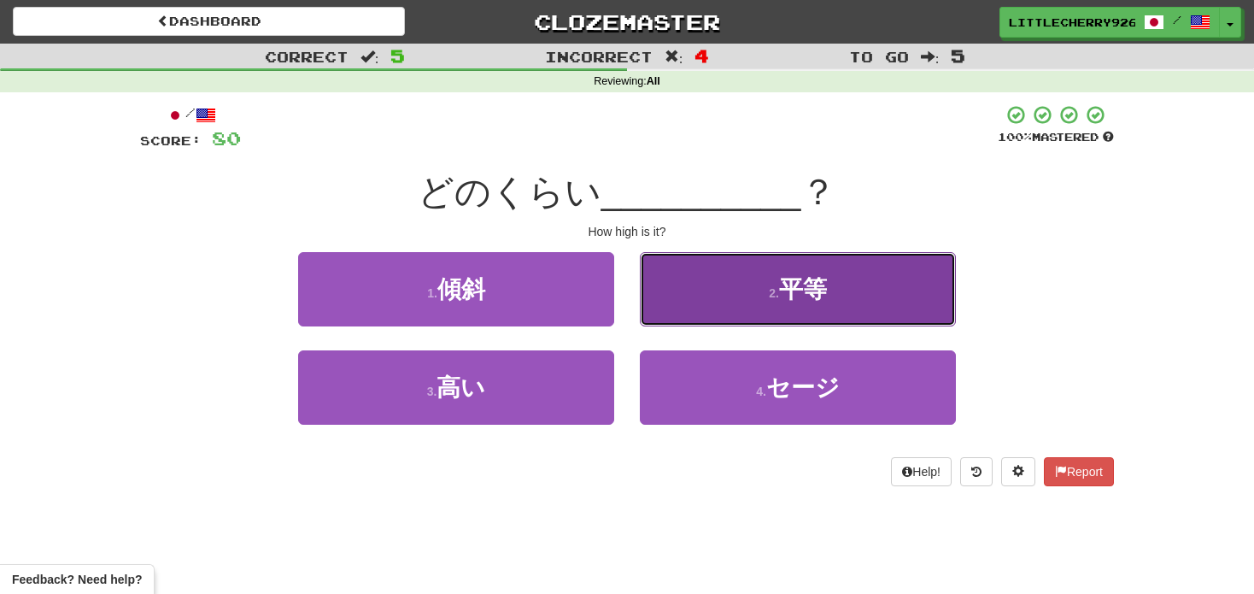
click at [778, 294] on small "2 ." at bounding box center [774, 293] width 10 height 14
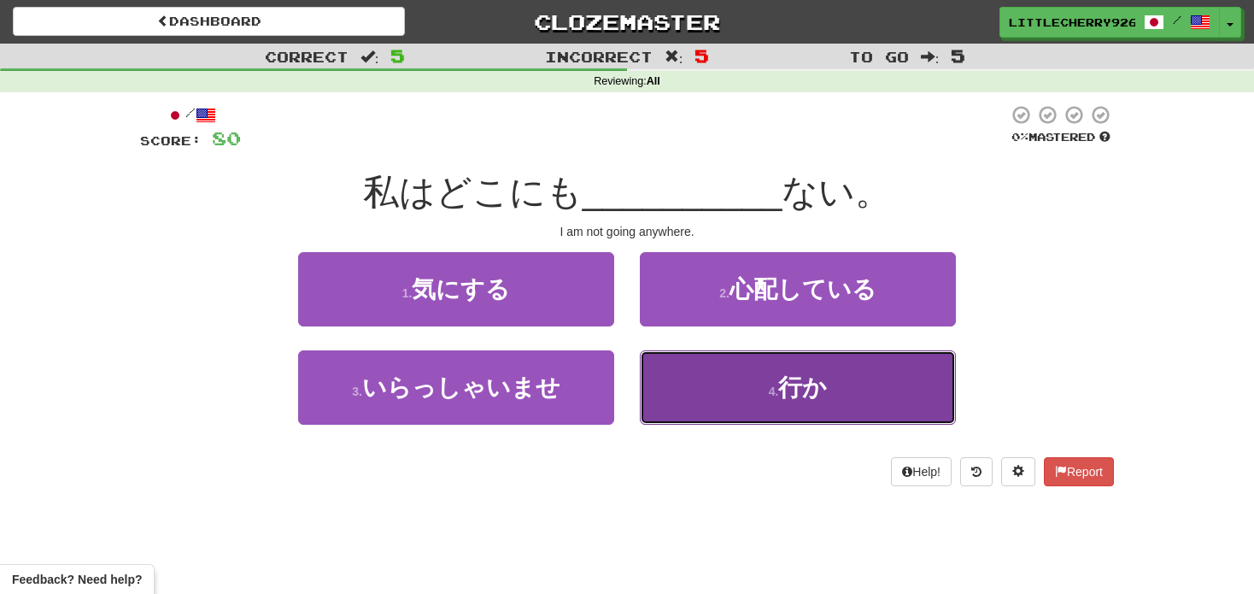
click at [698, 360] on button "4 . 行か" at bounding box center [798, 387] width 316 height 74
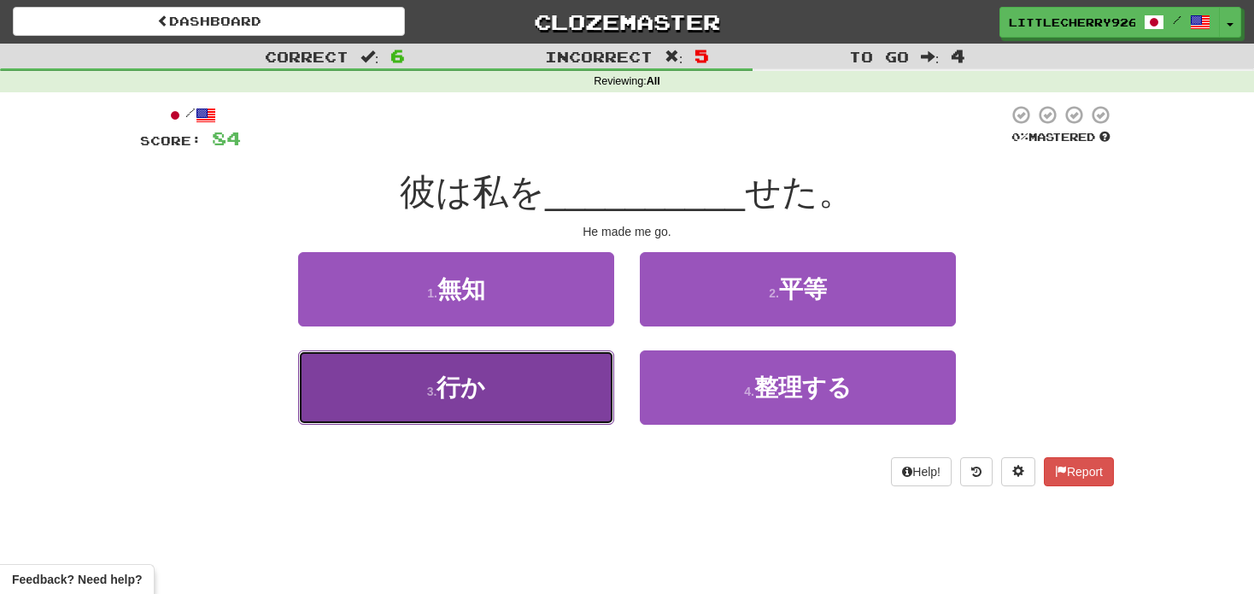
click at [536, 357] on button "3 . 行か" at bounding box center [456, 387] width 316 height 74
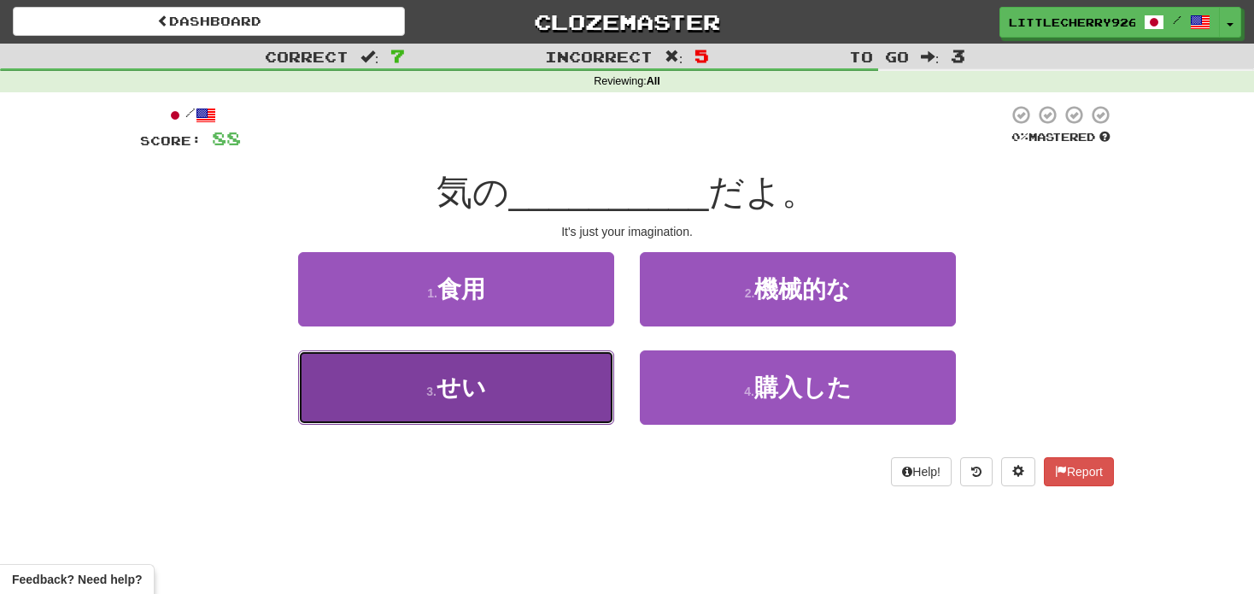
click at [495, 371] on button "3 . せい" at bounding box center [456, 387] width 316 height 74
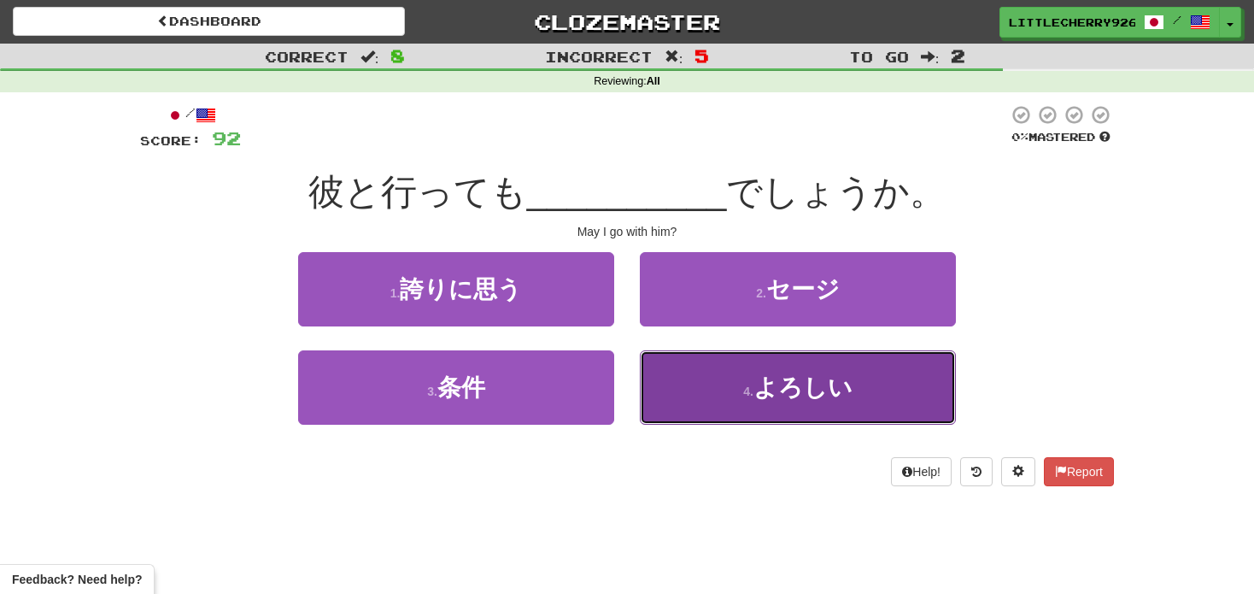
click at [766, 413] on button "4 . よろしい" at bounding box center [798, 387] width 316 height 74
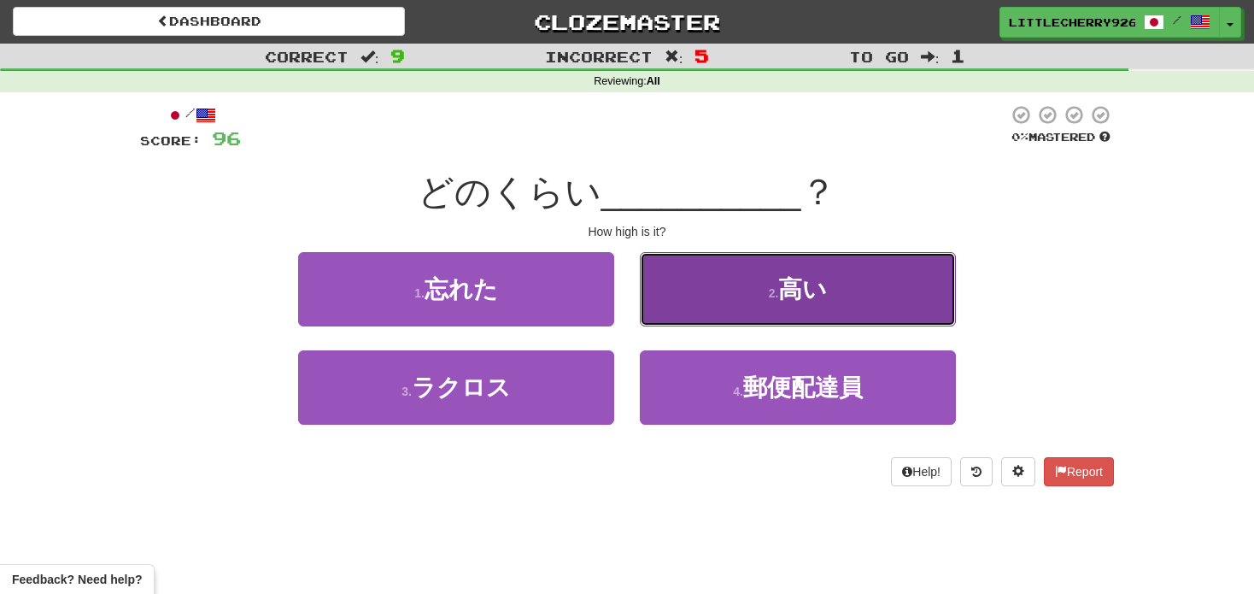
click at [777, 267] on button "2 . 高い" at bounding box center [798, 289] width 316 height 74
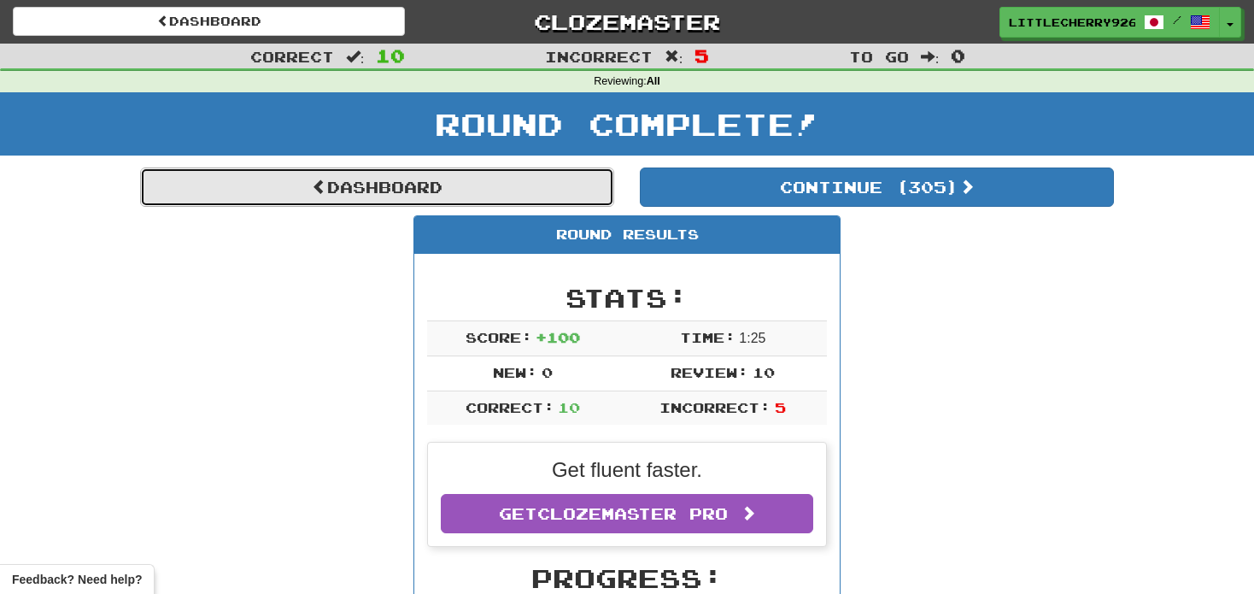
click at [505, 180] on link "Dashboard" at bounding box center [377, 186] width 474 height 39
